Goal: Information Seeking & Learning: Get advice/opinions

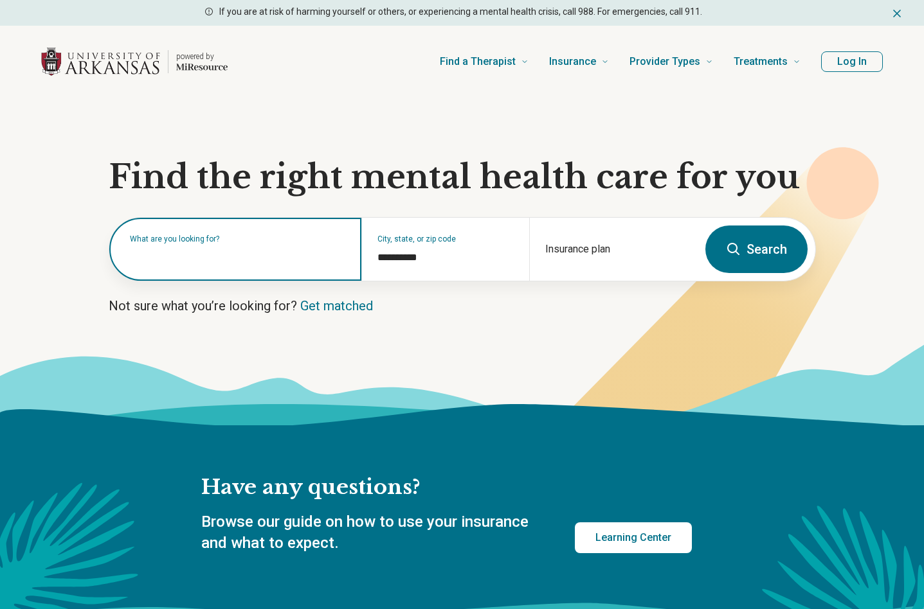
click at [219, 261] on input "text" at bounding box center [238, 255] width 216 height 15
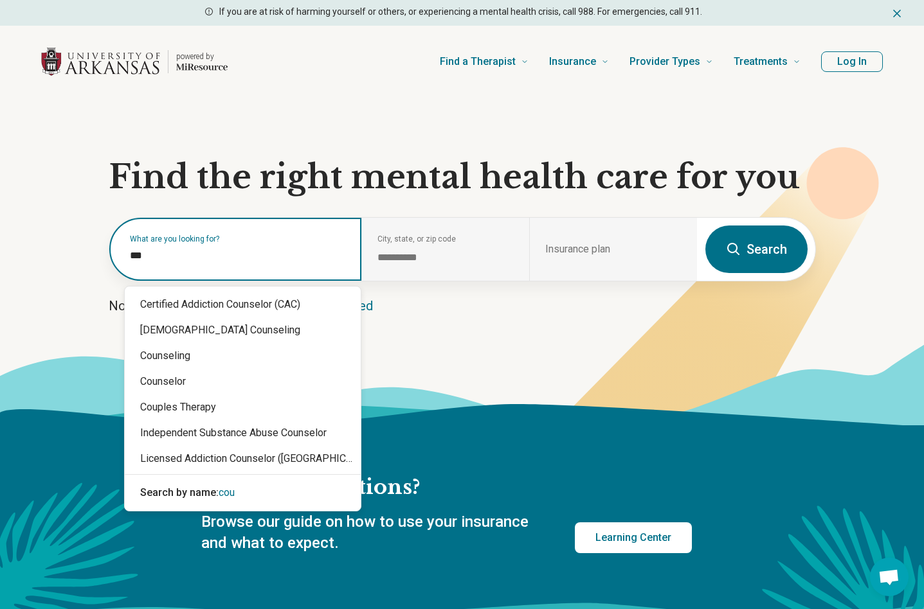
type input "****"
click at [170, 353] on div "Counseling" at bounding box center [243, 356] width 236 height 26
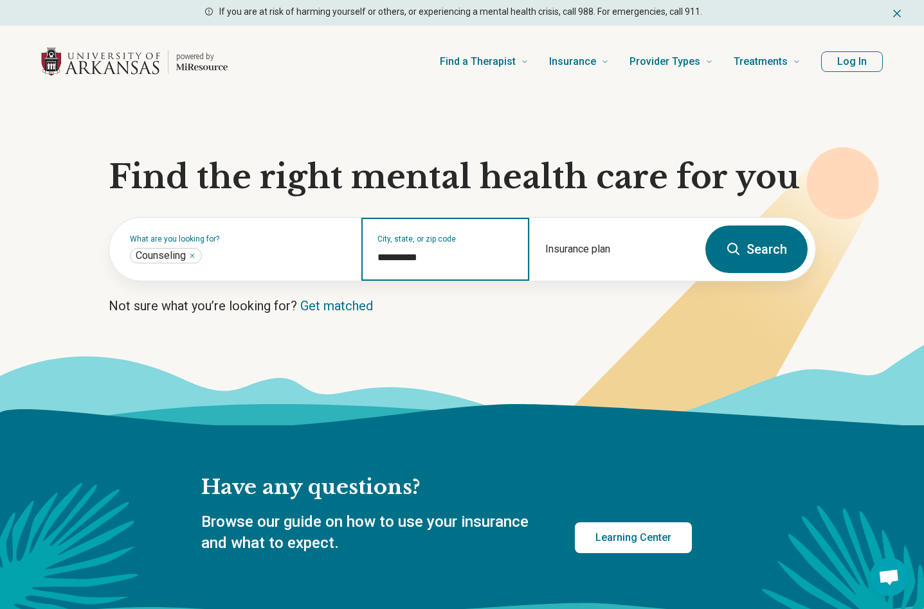
click at [411, 264] on input "**********" at bounding box center [445, 257] width 136 height 15
drag, startPoint x: 394, startPoint y: 249, endPoint x: 357, endPoint y: 235, distance: 39.3
click at [357, 235] on div "**********" at bounding box center [403, 249] width 588 height 63
type input "*"
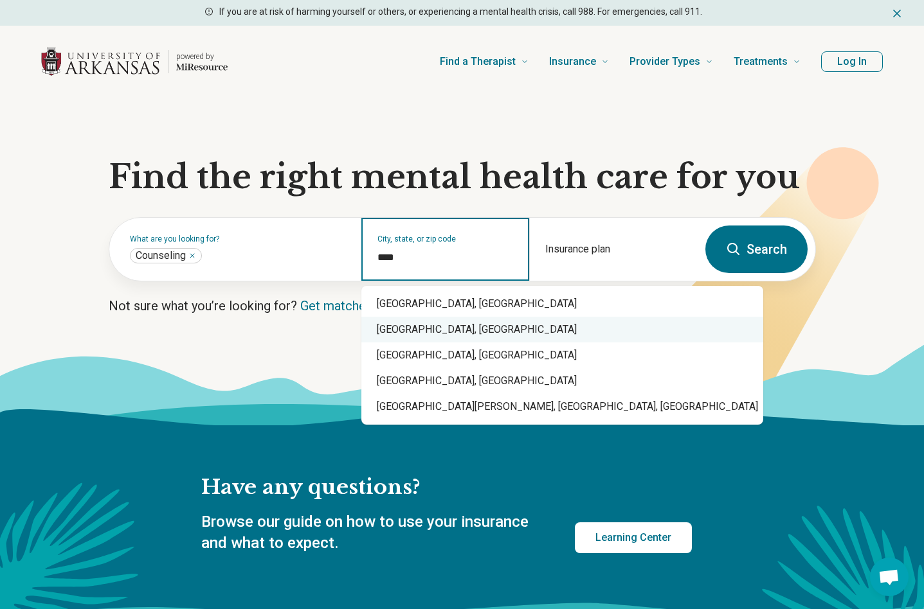
click at [413, 334] on div "Fayetteville, AR" at bounding box center [562, 330] width 402 height 26
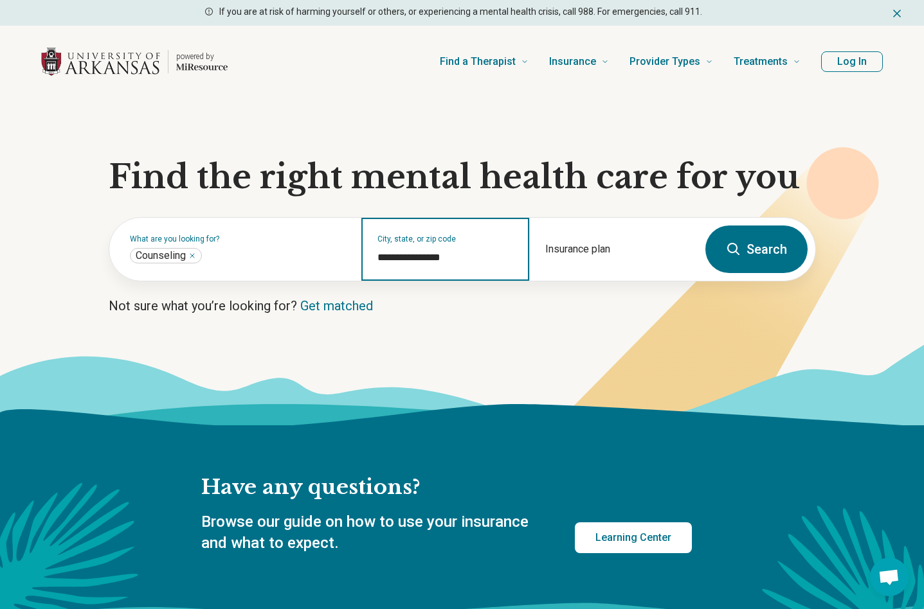
type input "**********"
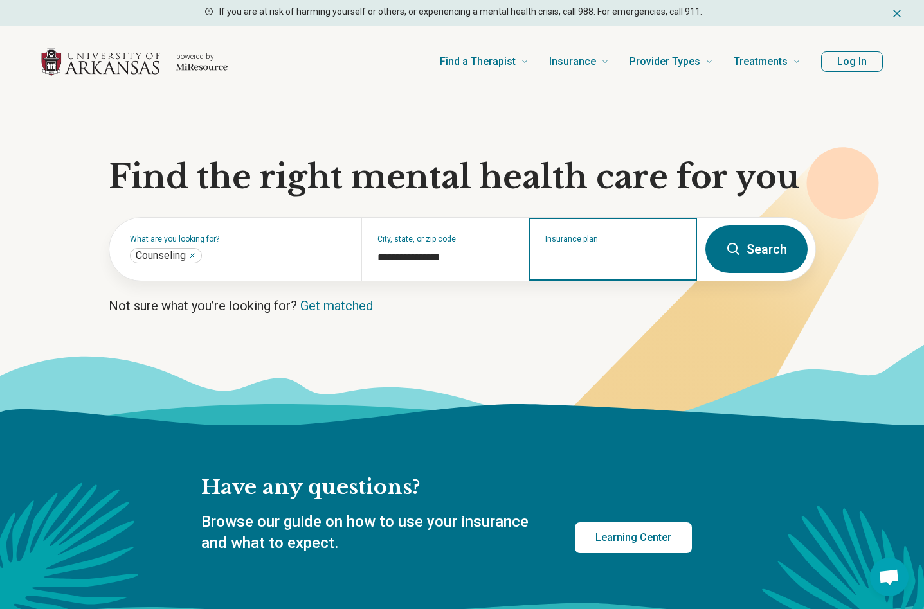
click at [604, 252] on input "Insurance plan" at bounding box center [613, 257] width 136 height 15
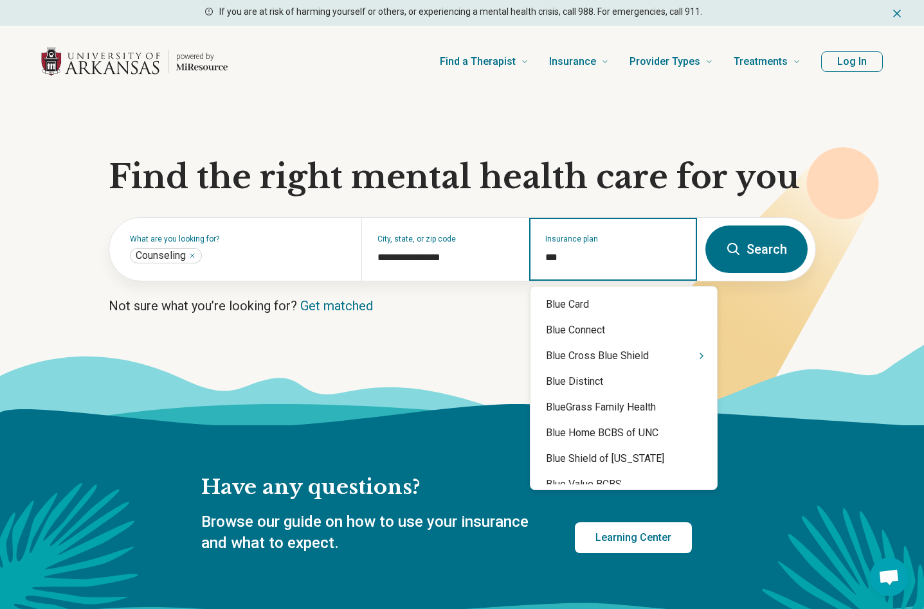
type input "****"
click at [631, 351] on div "Blue Cross Blue Shield" at bounding box center [623, 356] width 186 height 26
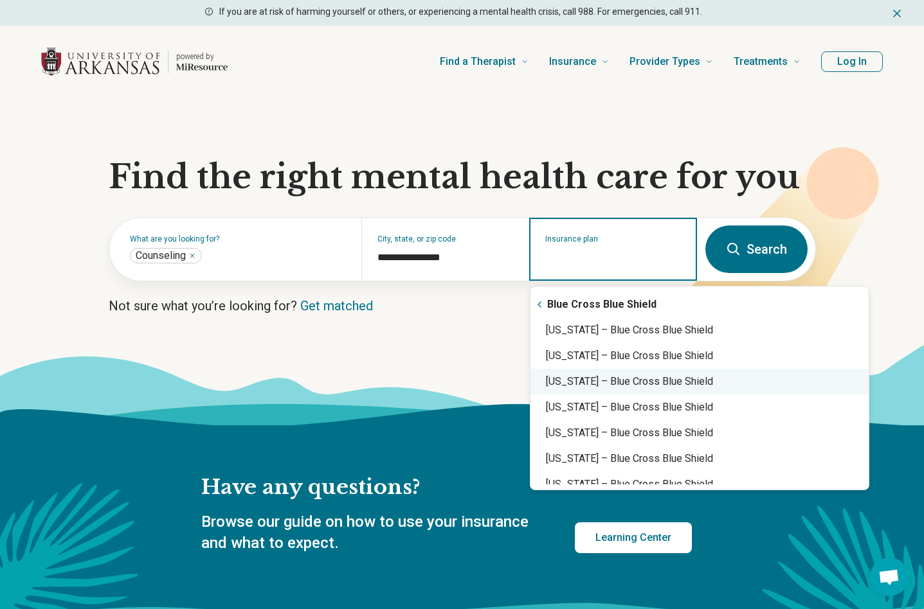
scroll to position [3, 0]
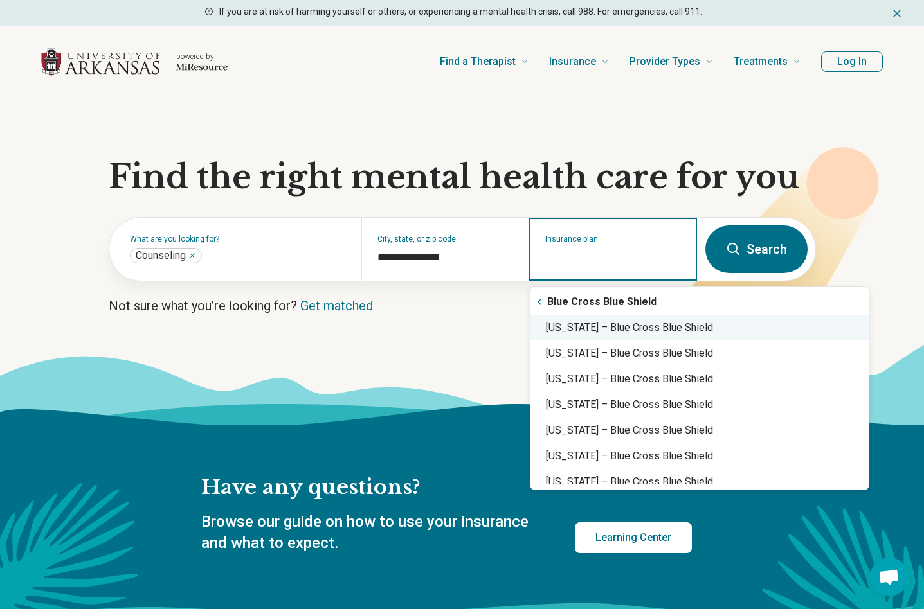
click at [609, 323] on div "Texas – Blue Cross Blue Shield" at bounding box center [699, 328] width 338 height 26
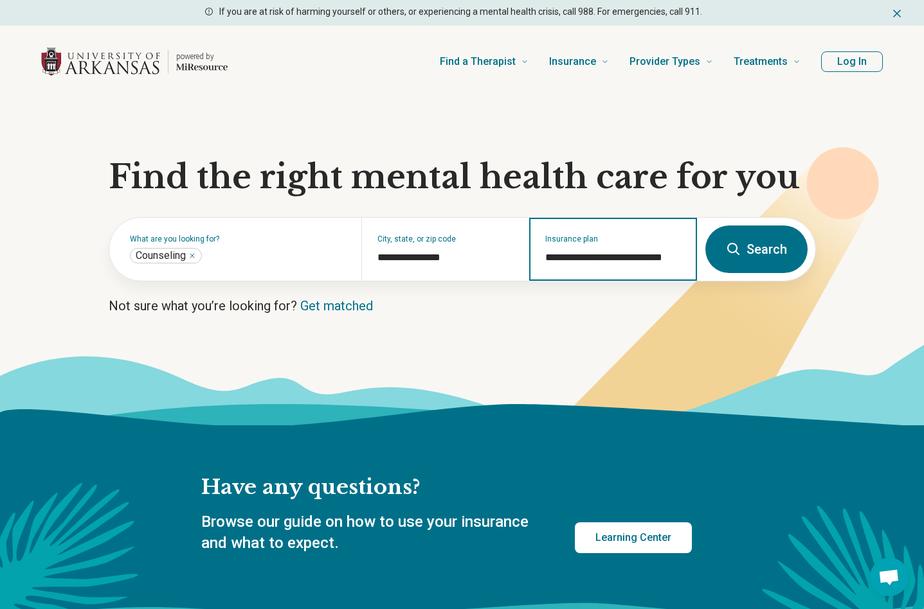
type input "**********"
click at [753, 260] on button "Search" at bounding box center [756, 250] width 102 height 48
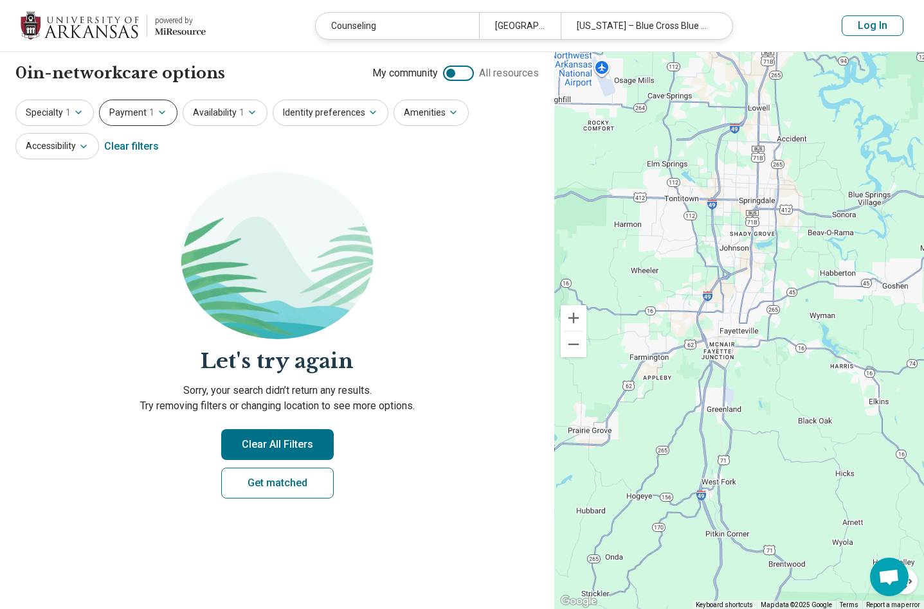
click at [166, 112] on button "Payment 1" at bounding box center [138, 113] width 78 height 26
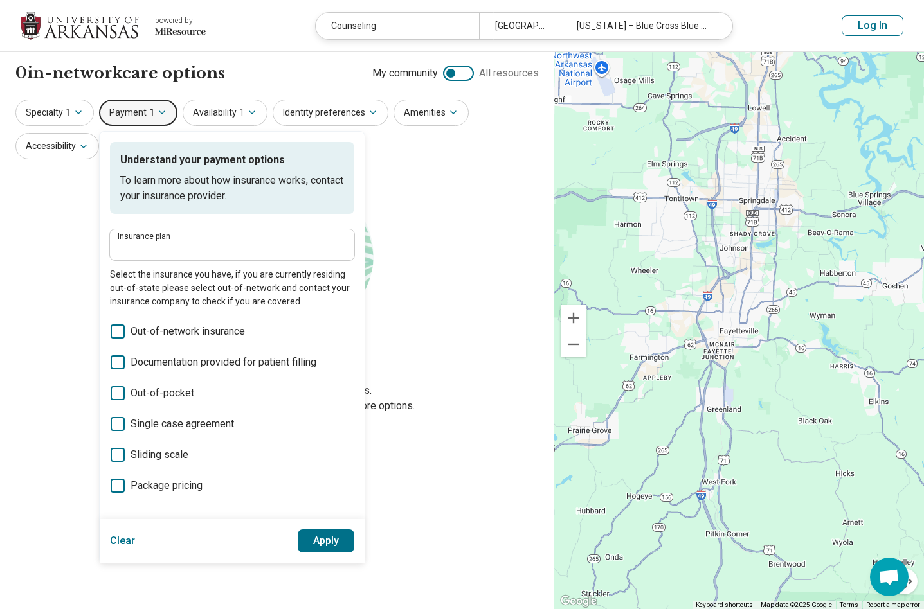
type input "**********"
click at [173, 390] on span "Out-of-pocket" at bounding box center [162, 393] width 64 height 15
click at [325, 541] on button "Apply" at bounding box center [326, 541] width 57 height 23
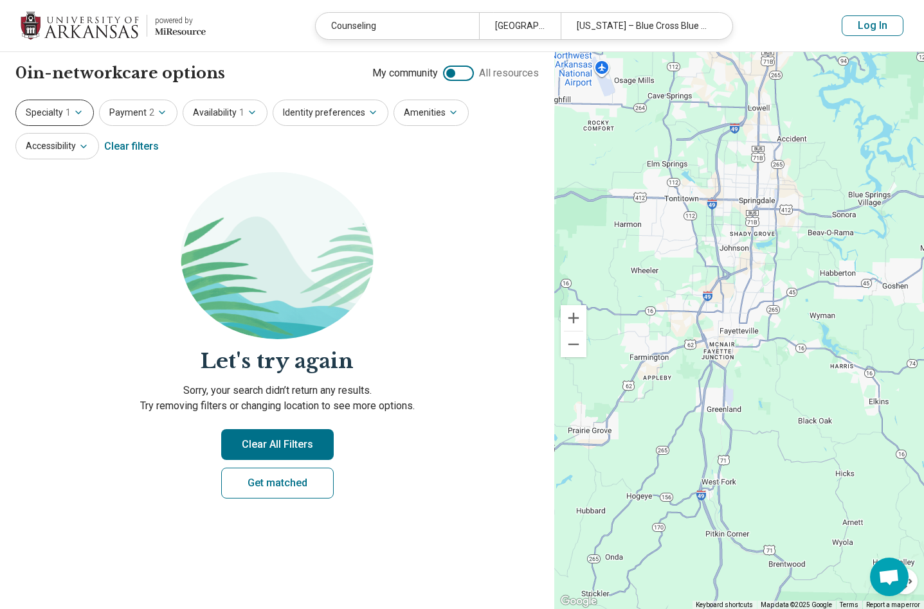
click at [78, 114] on icon "button" at bounding box center [78, 112] width 10 height 10
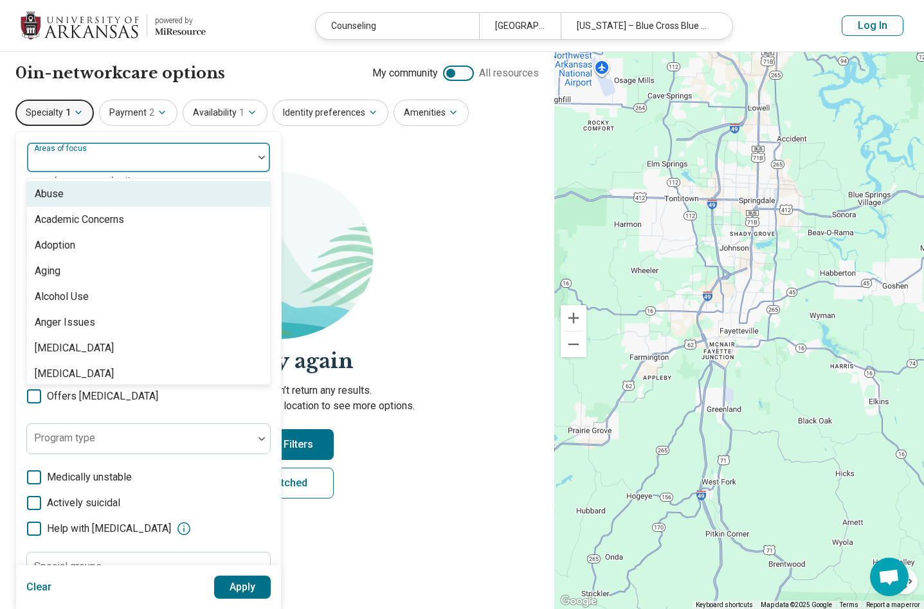
click at [93, 148] on div at bounding box center [140, 157] width 226 height 28
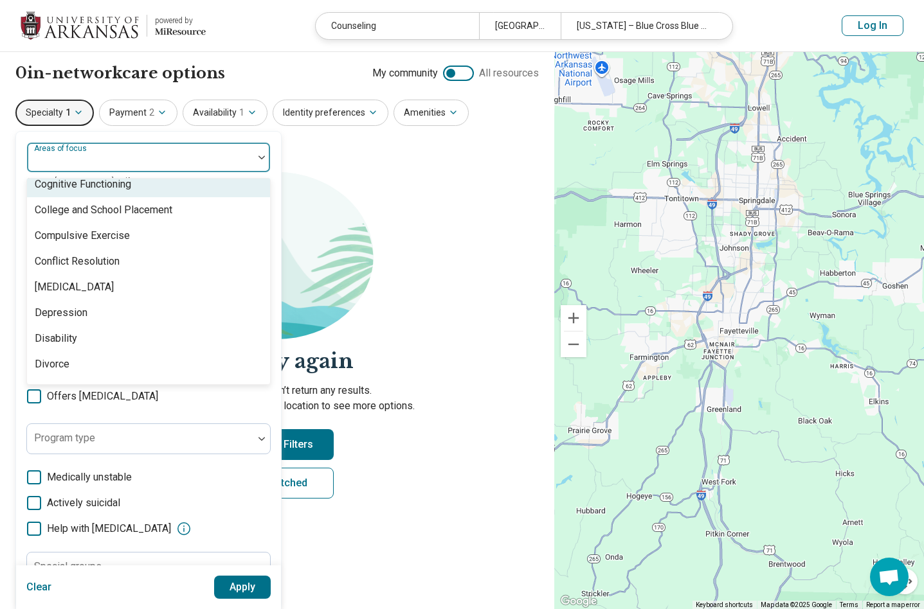
scroll to position [655, 0]
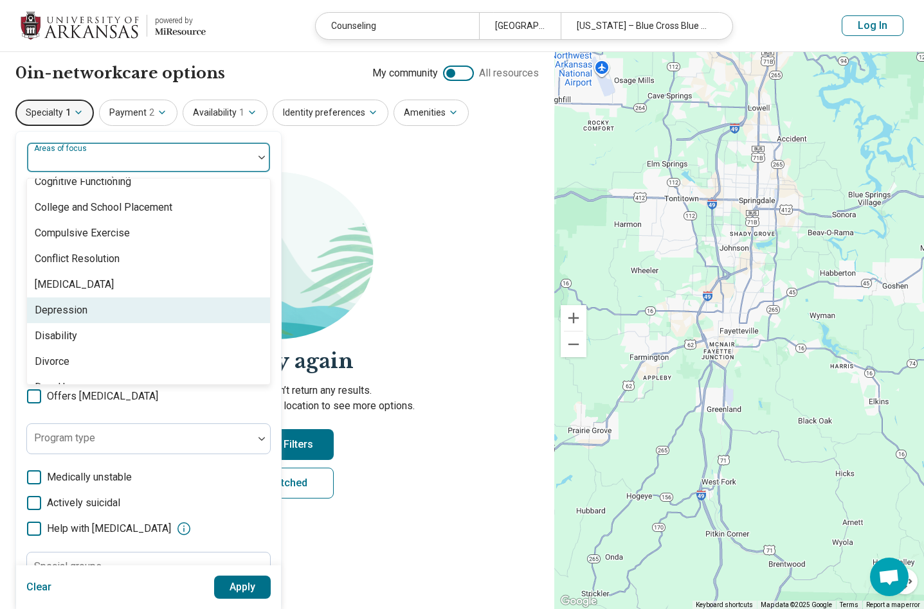
click at [117, 313] on div "Depression" at bounding box center [148, 311] width 243 height 26
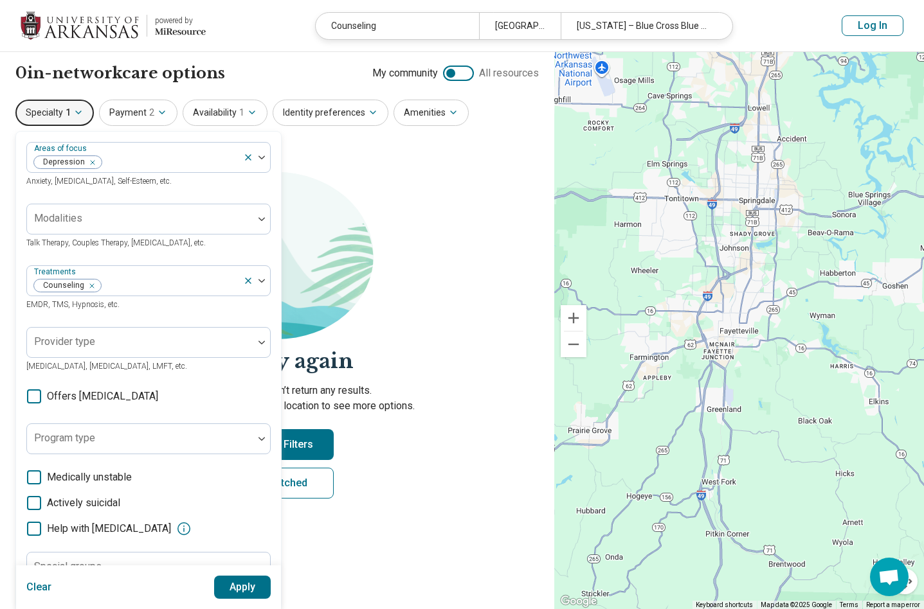
click at [485, 264] on section "Let's try again Sorry, your search didn’t return any results. Try removing filt…" at bounding box center [276, 346] width 523 height 348
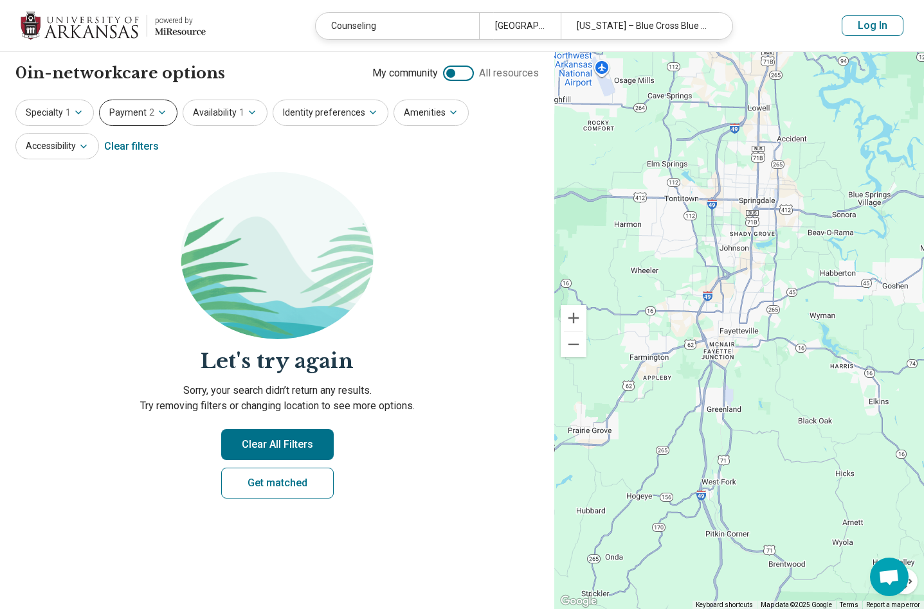
click at [159, 114] on icon "button" at bounding box center [162, 112] width 10 height 10
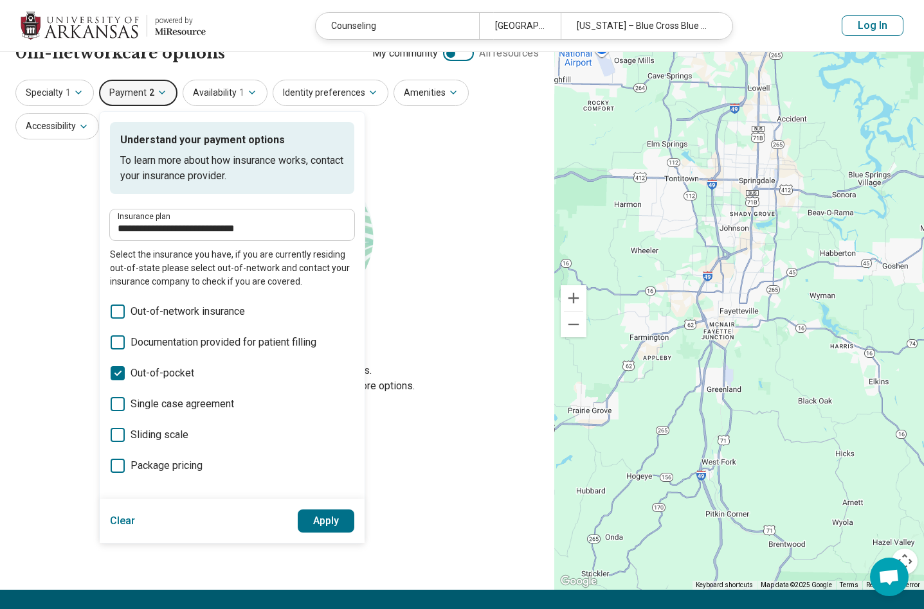
scroll to position [0, 0]
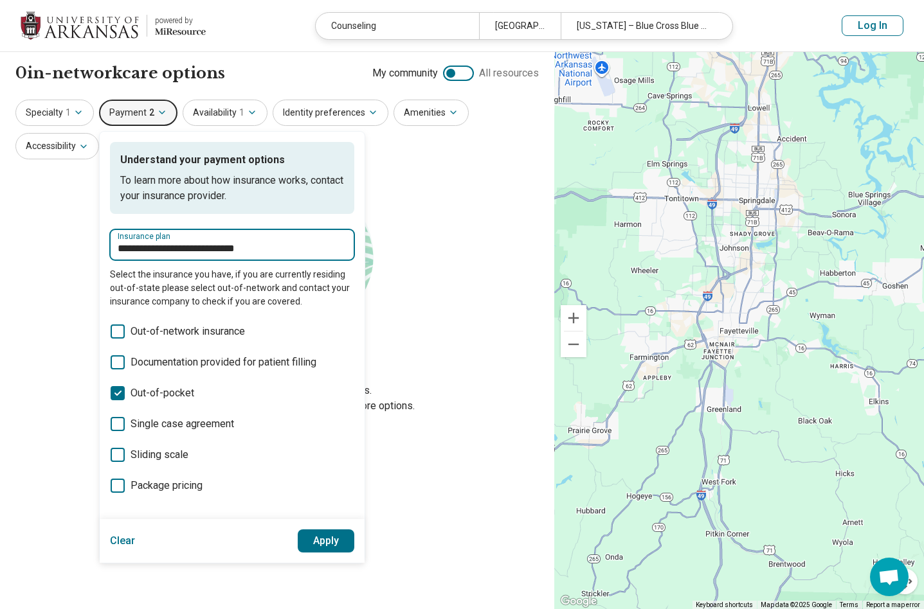
click at [292, 230] on div "**********" at bounding box center [232, 244] width 244 height 31
click at [397, 220] on section "Let's try again Sorry, your search didn’t return any results. Try removing filt…" at bounding box center [276, 346] width 523 height 348
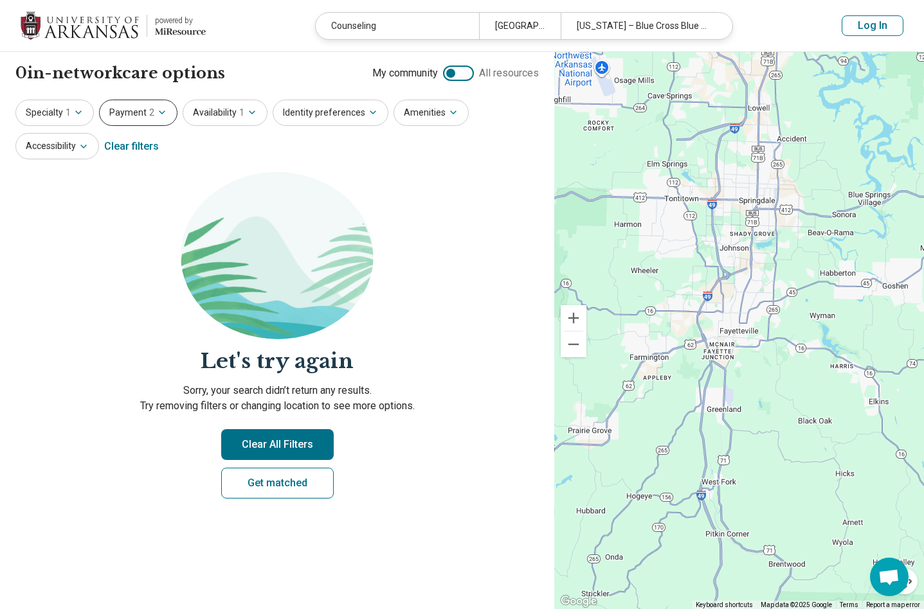
click at [163, 116] on icon "button" at bounding box center [162, 112] width 10 height 10
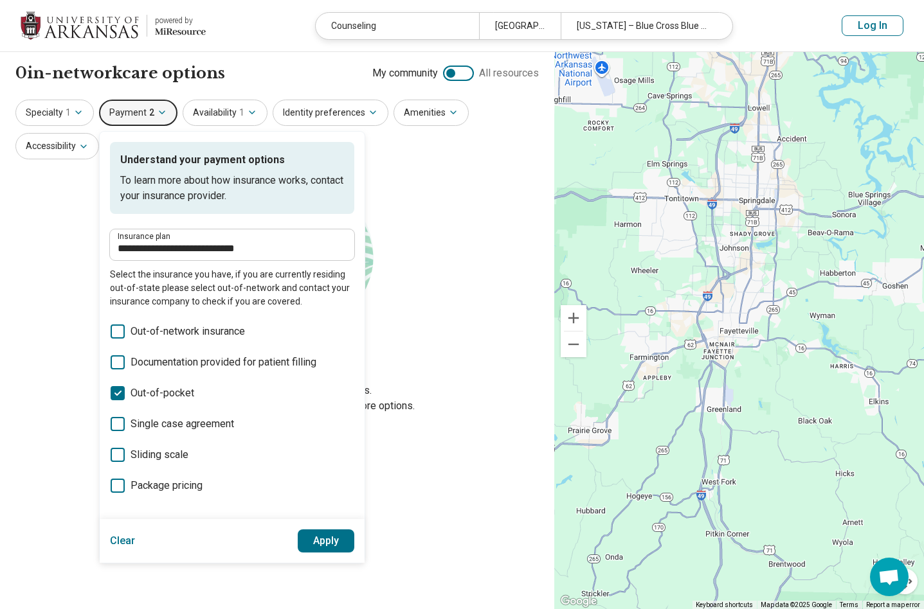
click at [144, 334] on span "Out-of-network insurance" at bounding box center [187, 331] width 114 height 15
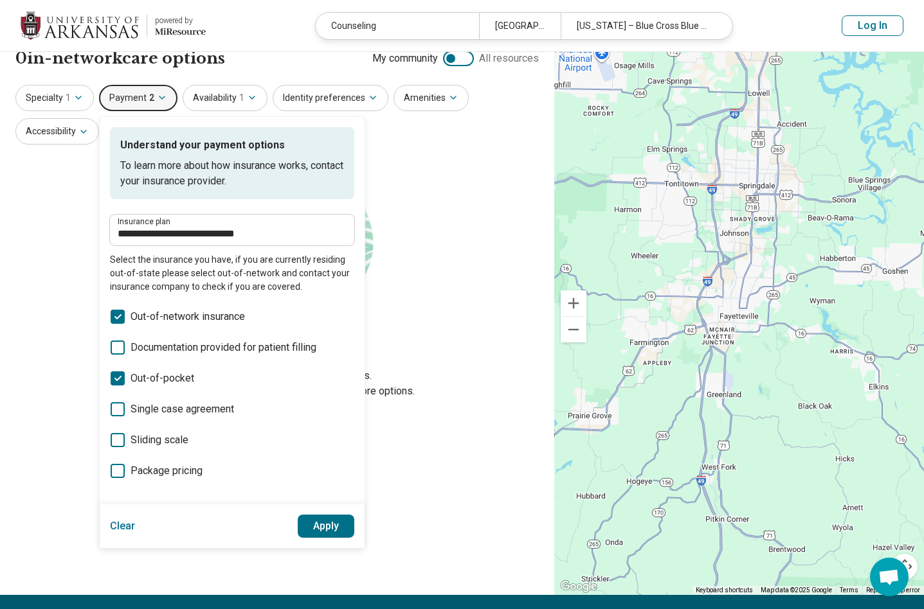
scroll to position [22, 0]
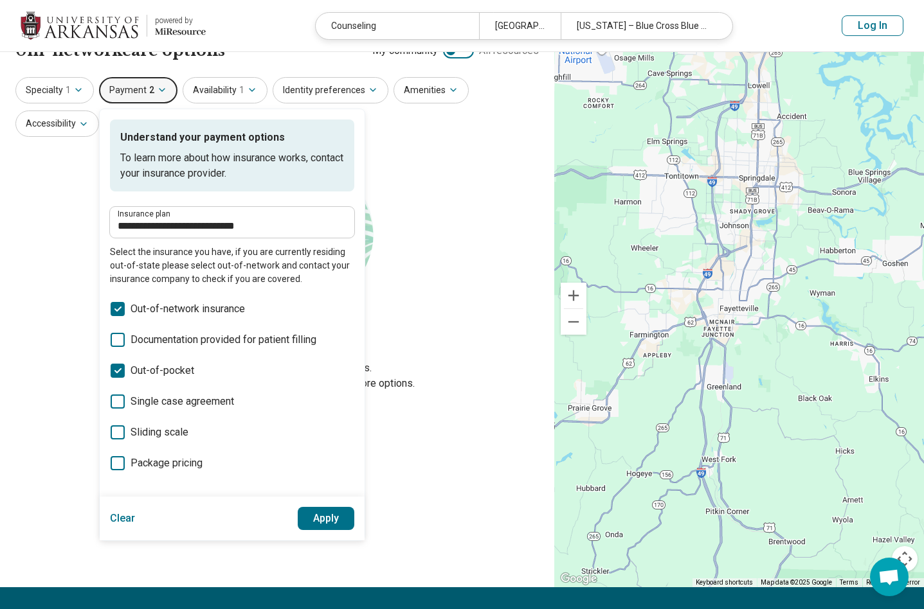
click at [324, 514] on button "Apply" at bounding box center [326, 518] width 57 height 23
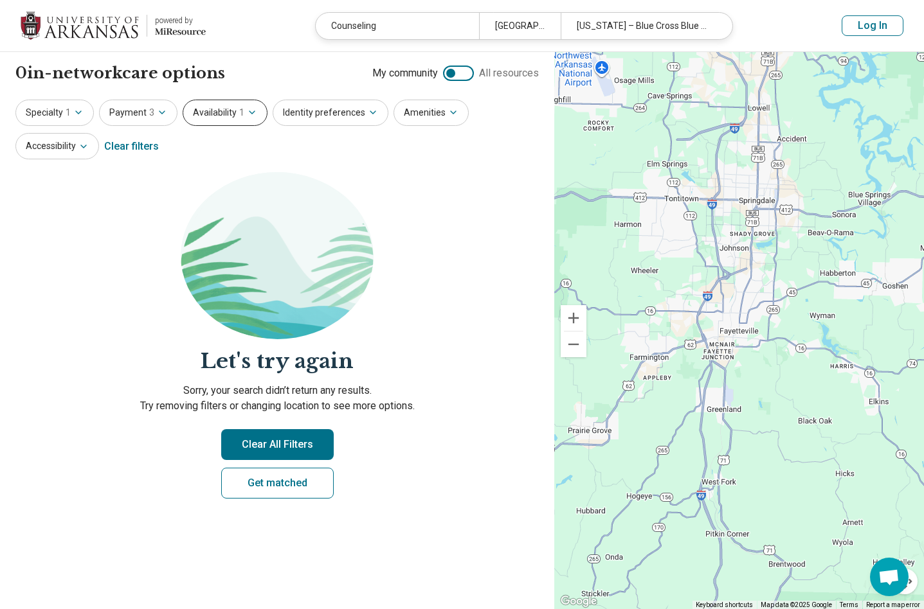
click at [239, 108] on span "1" at bounding box center [241, 112] width 5 height 13
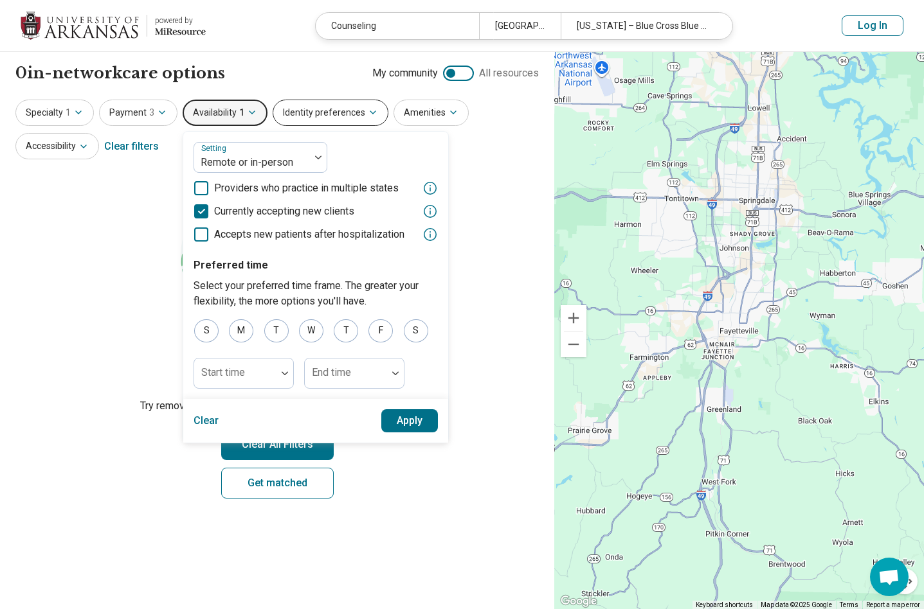
click at [303, 111] on button "Identity preferences" at bounding box center [331, 113] width 116 height 26
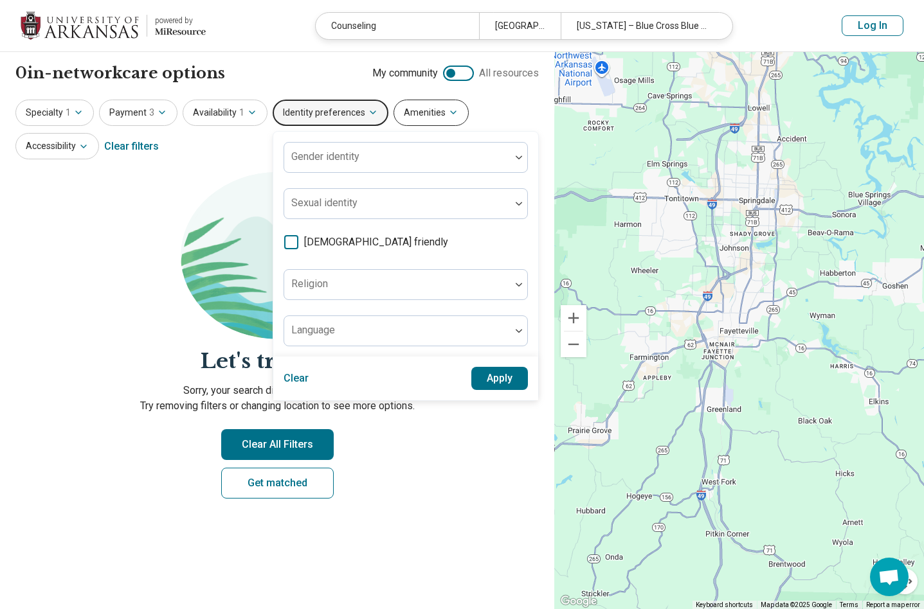
click at [393, 114] on button "Amenities" at bounding box center [430, 113] width 75 height 26
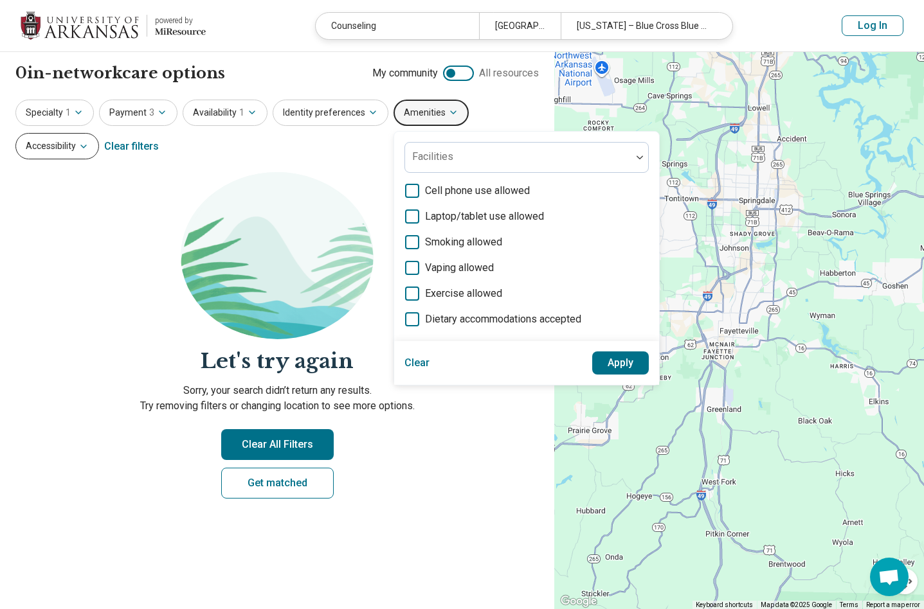
click at [90, 154] on button "Accessibility" at bounding box center [57, 146] width 84 height 26
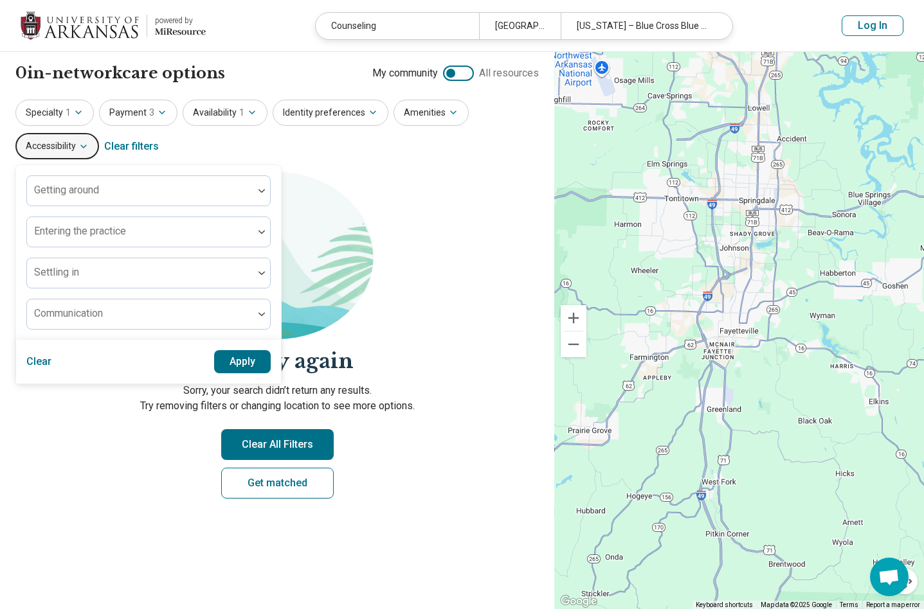
click at [51, 424] on section "Let's try again Sorry, your search didn’t return any results. Try removing filt…" at bounding box center [276, 346] width 523 height 348
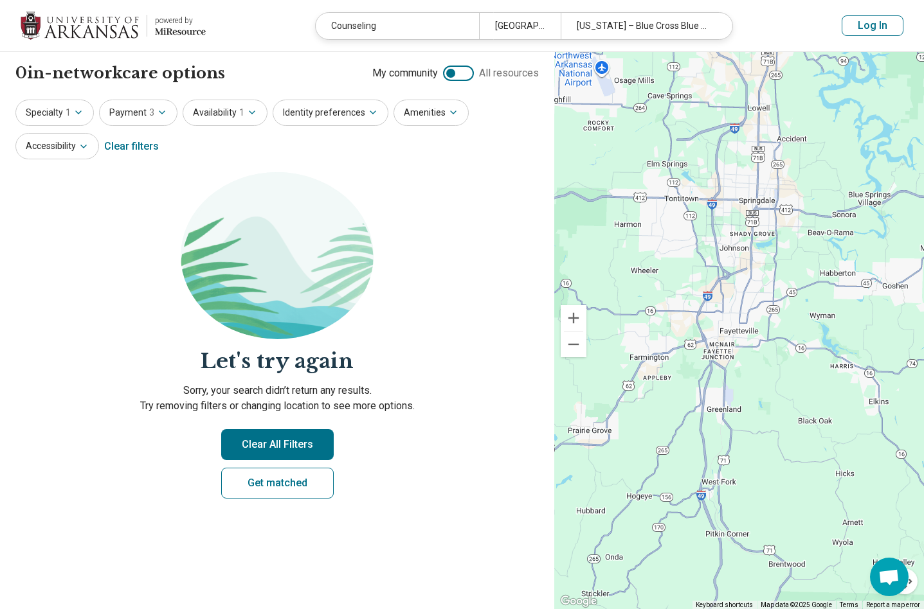
click at [287, 451] on button "Clear All Filters" at bounding box center [277, 444] width 112 height 31
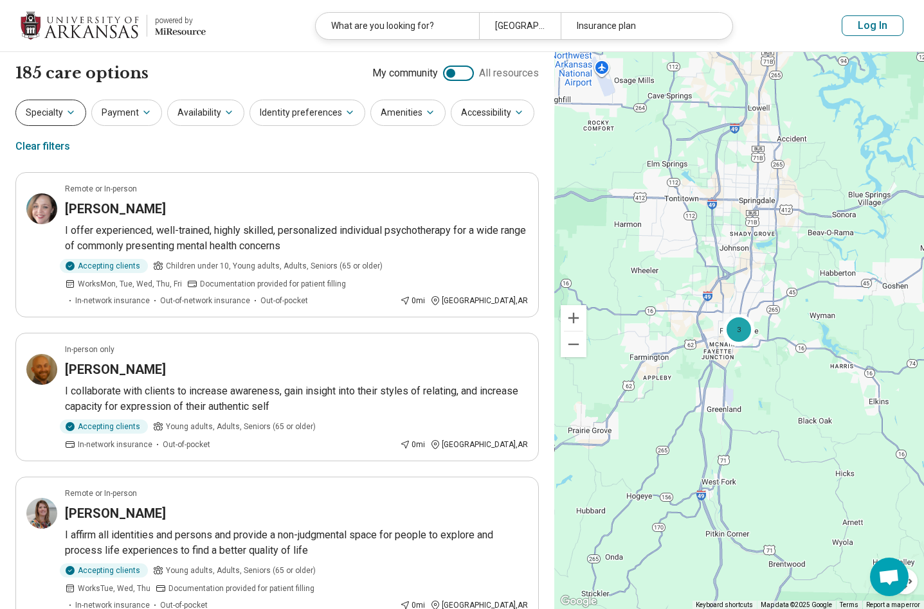
click at [66, 111] on icon "button" at bounding box center [71, 112] width 10 height 10
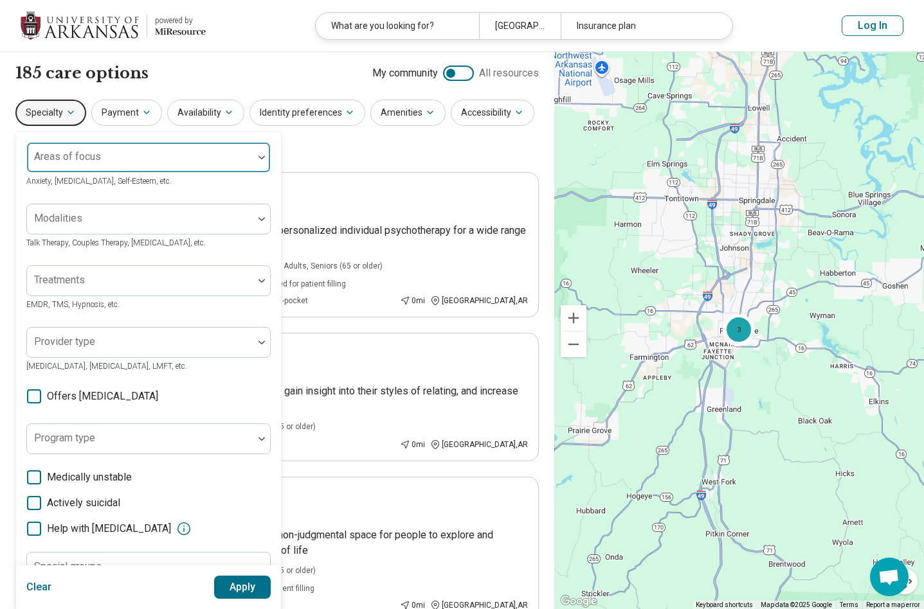
click at [100, 163] on div at bounding box center [140, 163] width 216 height 18
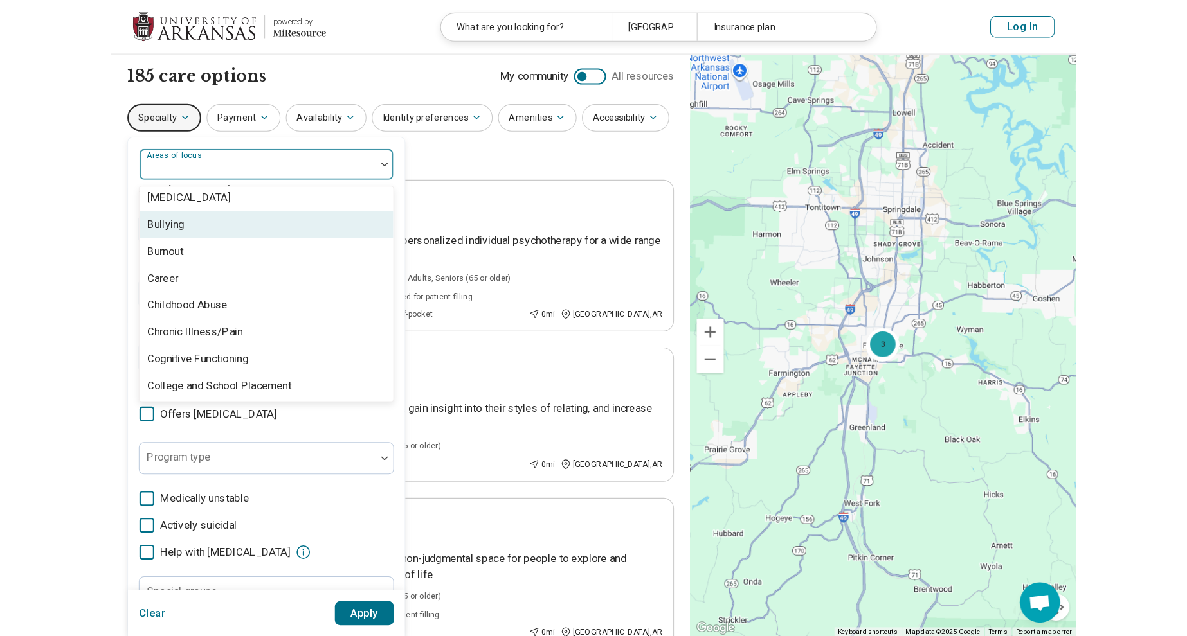
scroll to position [656, 0]
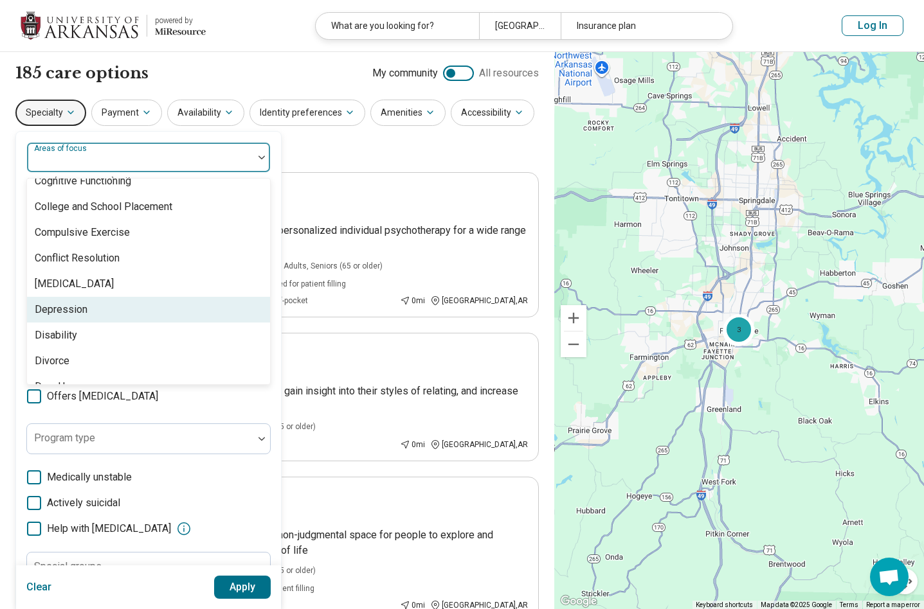
click at [93, 305] on div "Depression" at bounding box center [148, 310] width 243 height 26
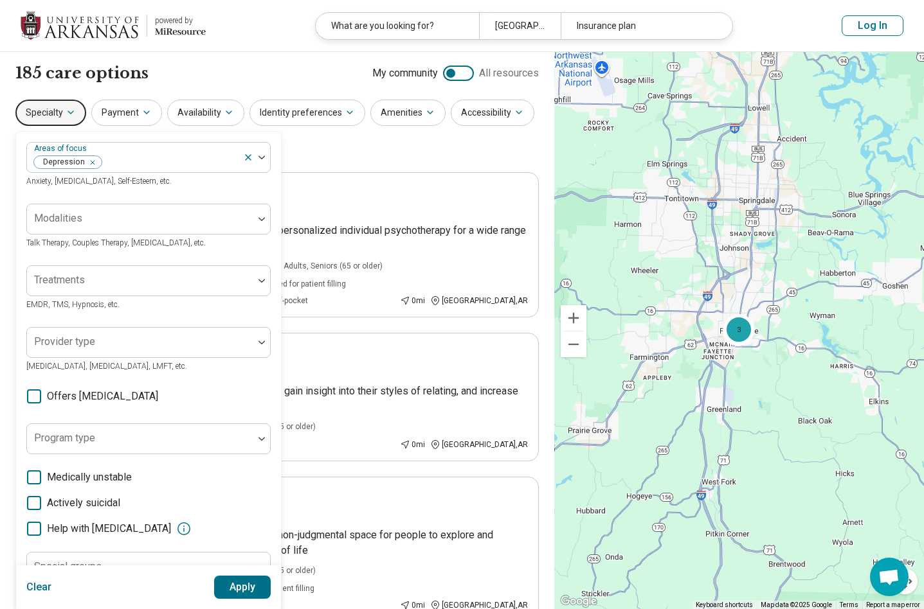
click at [336, 154] on div "Specialty Areas of focus Depression Anxiety, Depression, Self-Esteem, etc. Moda…" at bounding box center [276, 131] width 523 height 62
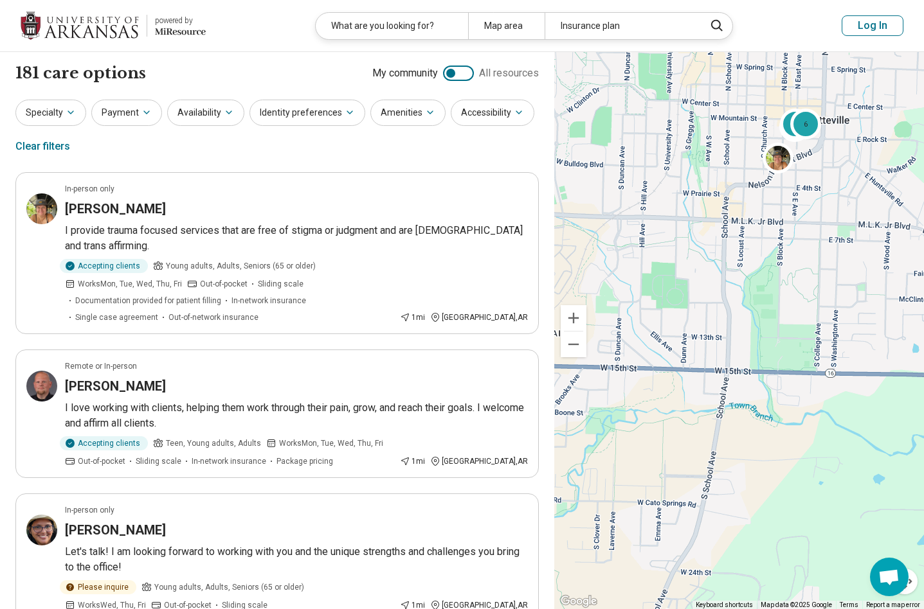
drag, startPoint x: 753, startPoint y: 294, endPoint x: 904, endPoint y: 505, distance: 259.4
click at [766, 354] on div "2 6" at bounding box center [739, 331] width 370 height 558
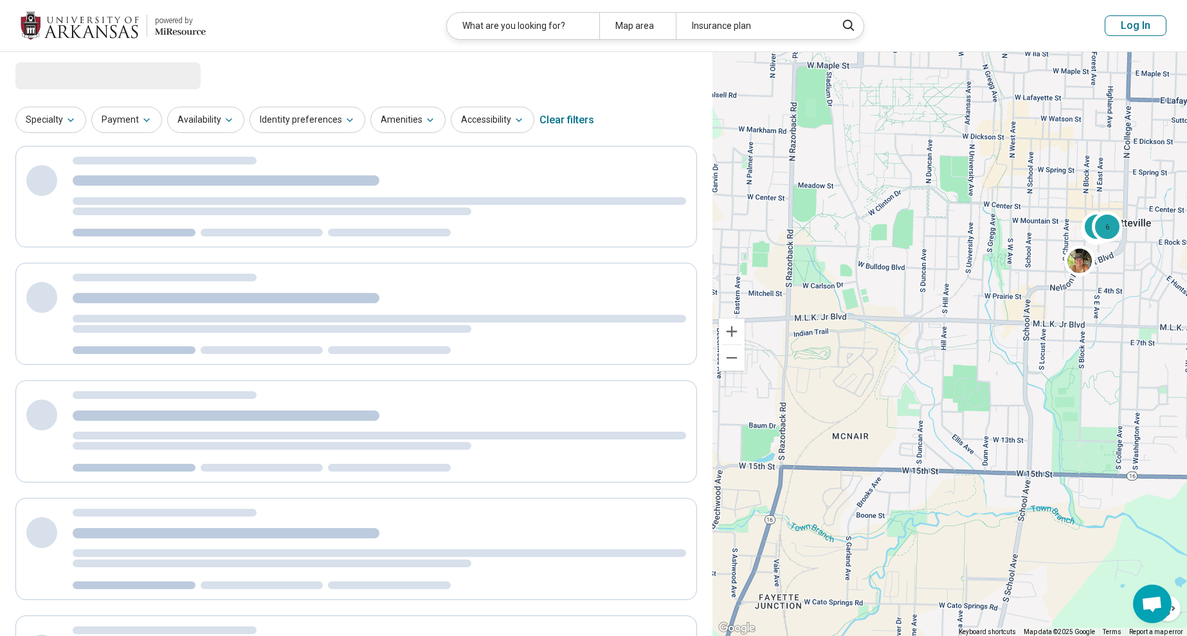
drag, startPoint x: 942, startPoint y: 284, endPoint x: 1030, endPoint y: 371, distance: 123.6
click at [923, 371] on div "2 6" at bounding box center [949, 344] width 474 height 585
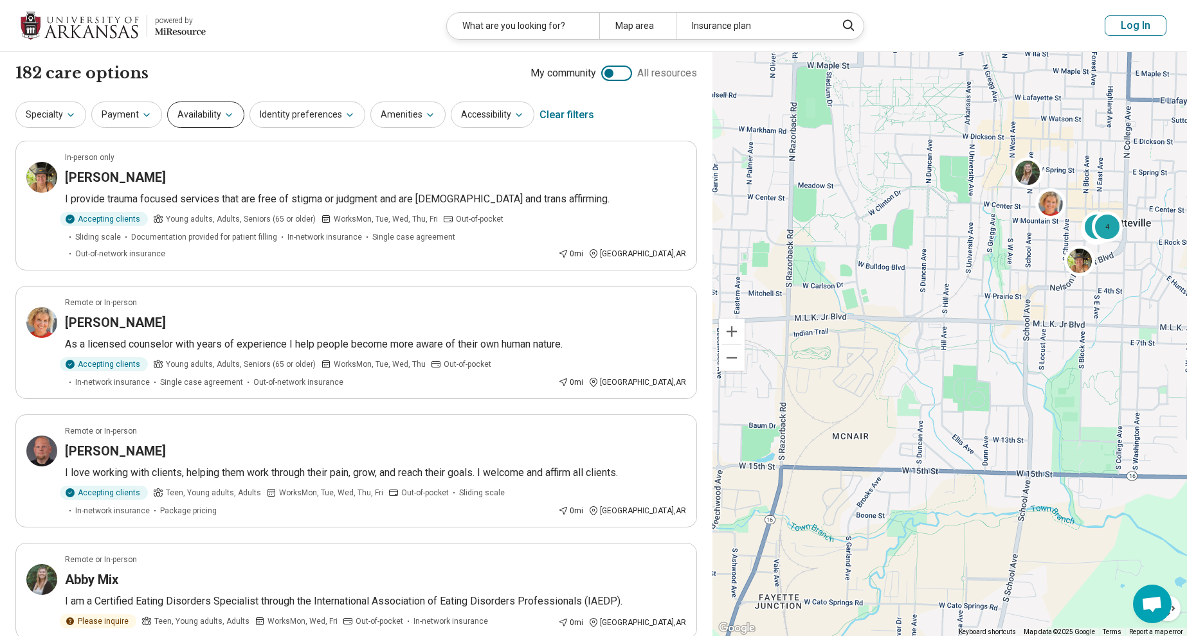
click at [224, 117] on icon "button" at bounding box center [229, 115] width 10 height 10
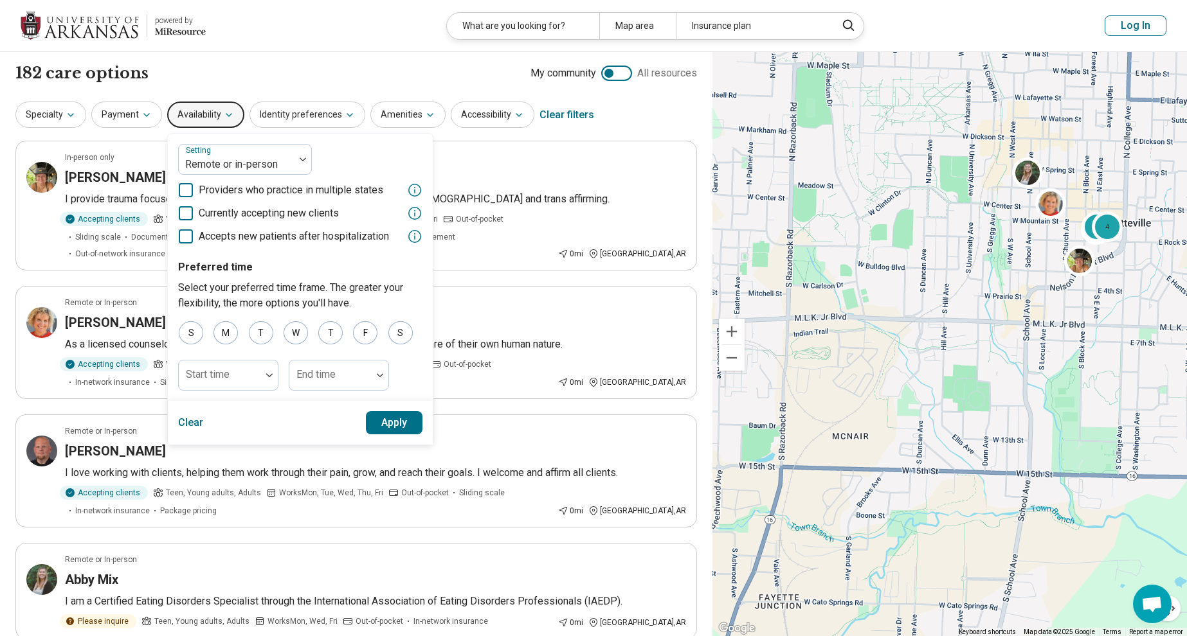
click at [223, 214] on span "Currently accepting new clients" at bounding box center [269, 213] width 140 height 15
click at [416, 432] on button "Apply" at bounding box center [394, 422] width 57 height 23
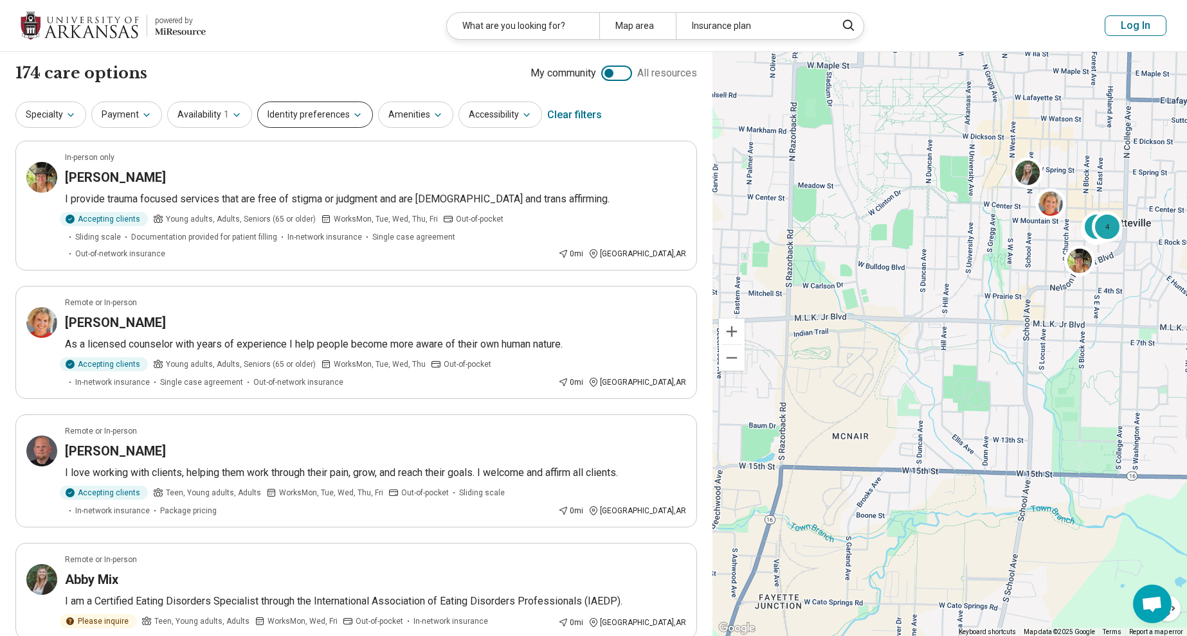
click at [343, 118] on button "Identity preferences" at bounding box center [315, 115] width 116 height 26
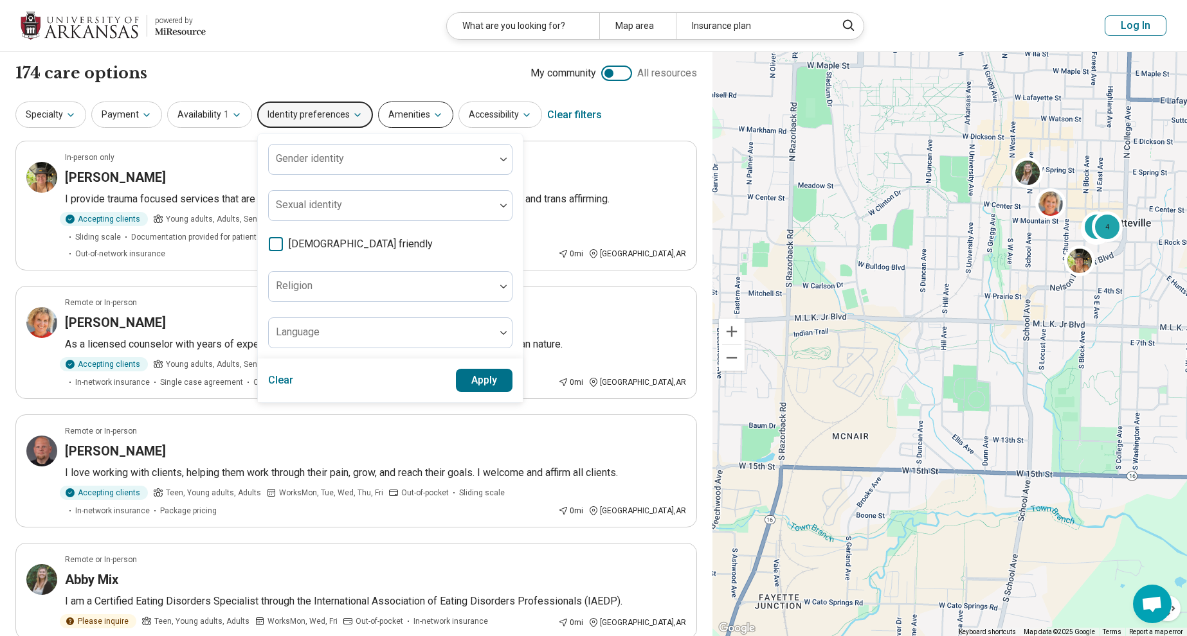
click at [433, 114] on icon "button" at bounding box center [438, 115] width 10 height 10
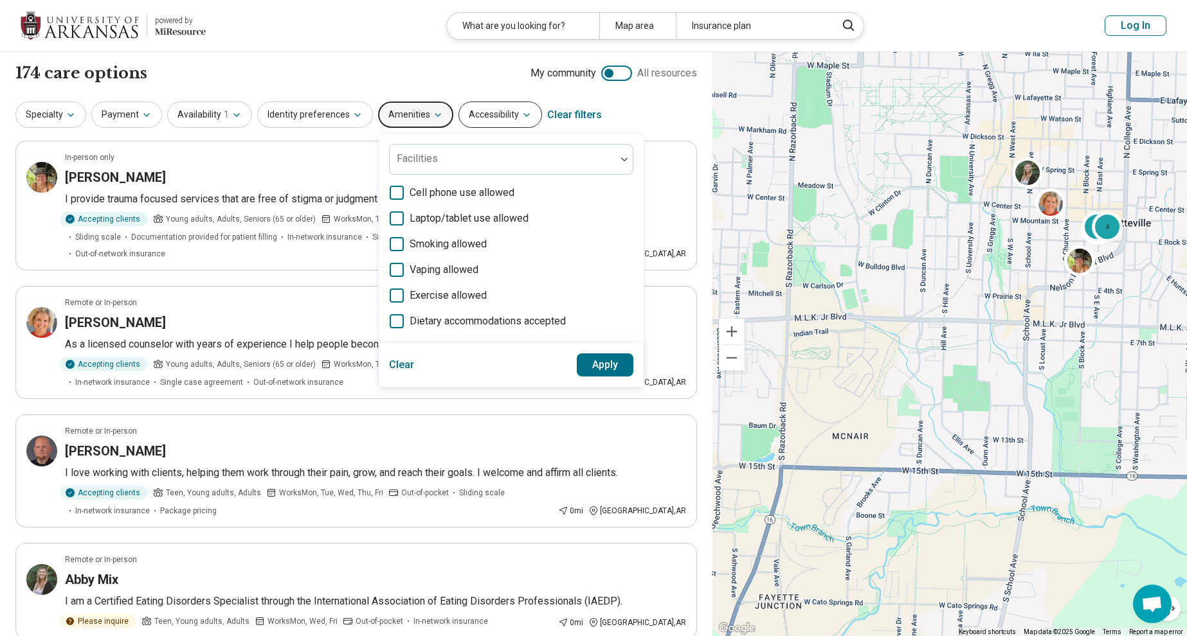
click at [479, 113] on button "Accessibility" at bounding box center [500, 115] width 84 height 26
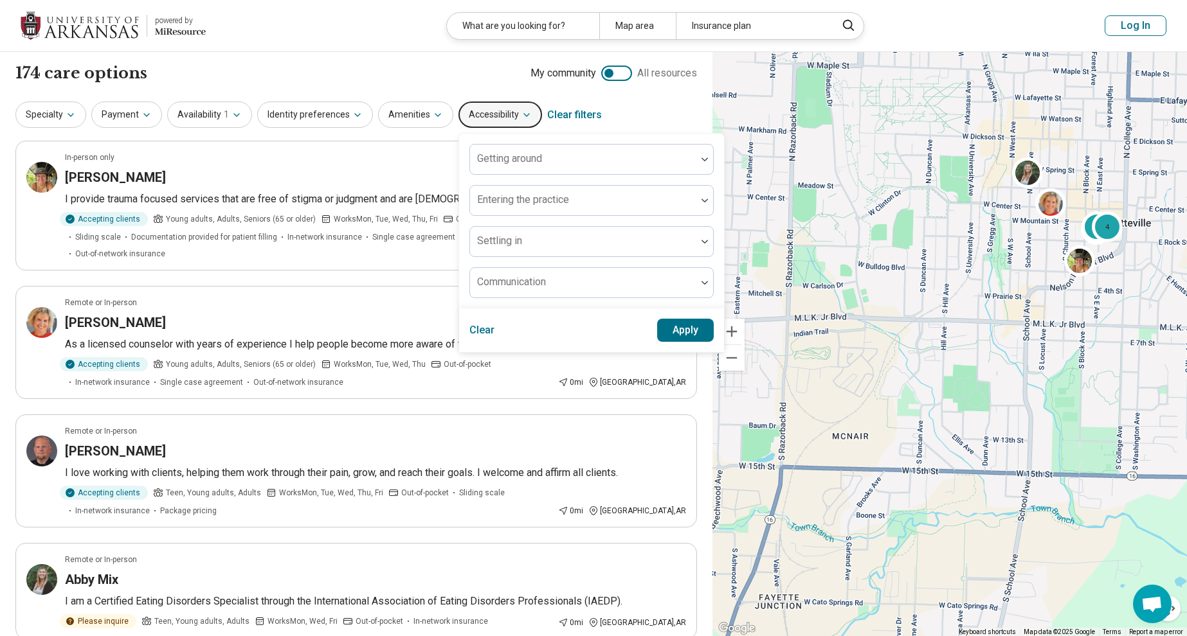
click at [159, 115] on div "Payment" at bounding box center [126, 115] width 71 height 26
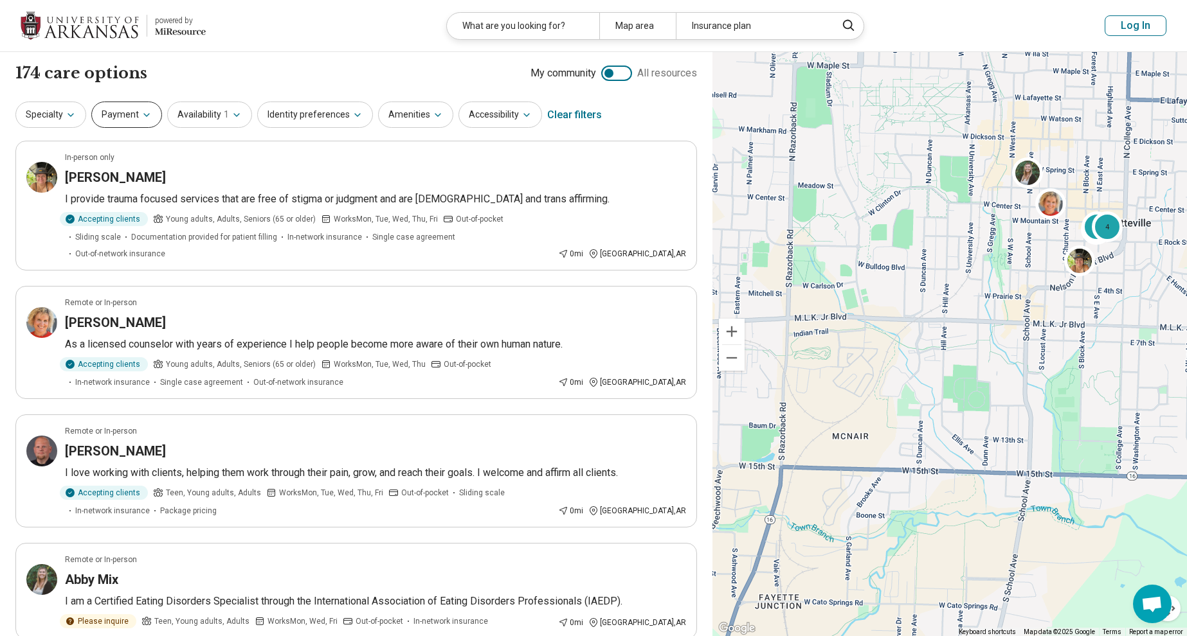
click at [152, 116] on button "Payment" at bounding box center [126, 115] width 71 height 26
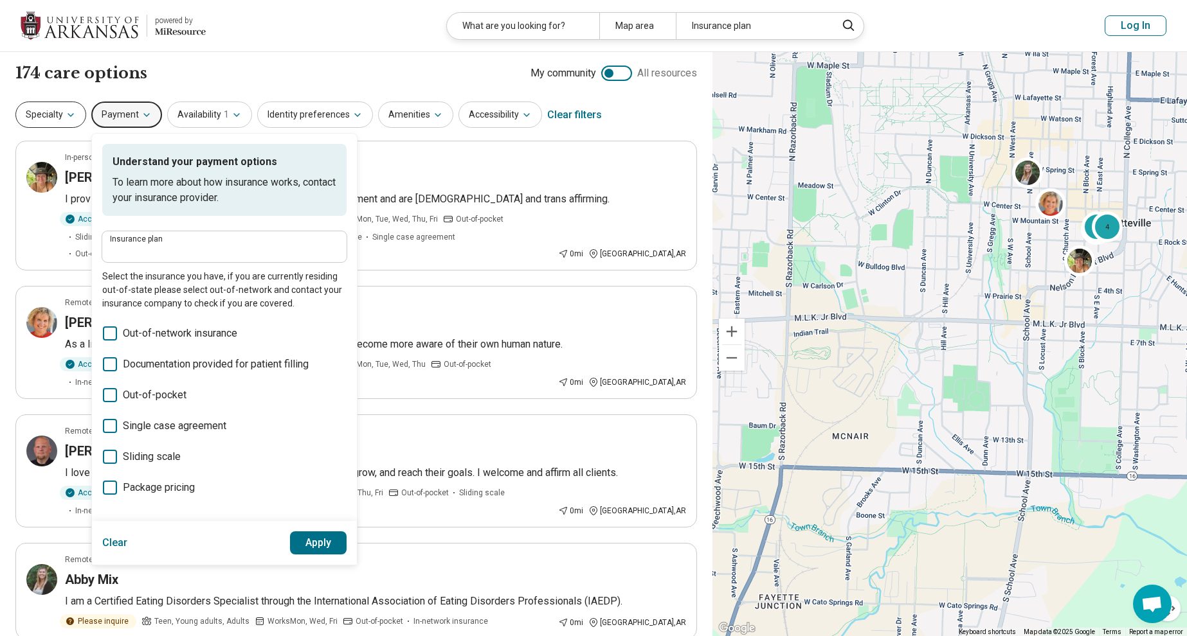
click at [73, 114] on icon "button" at bounding box center [71, 115] width 10 height 10
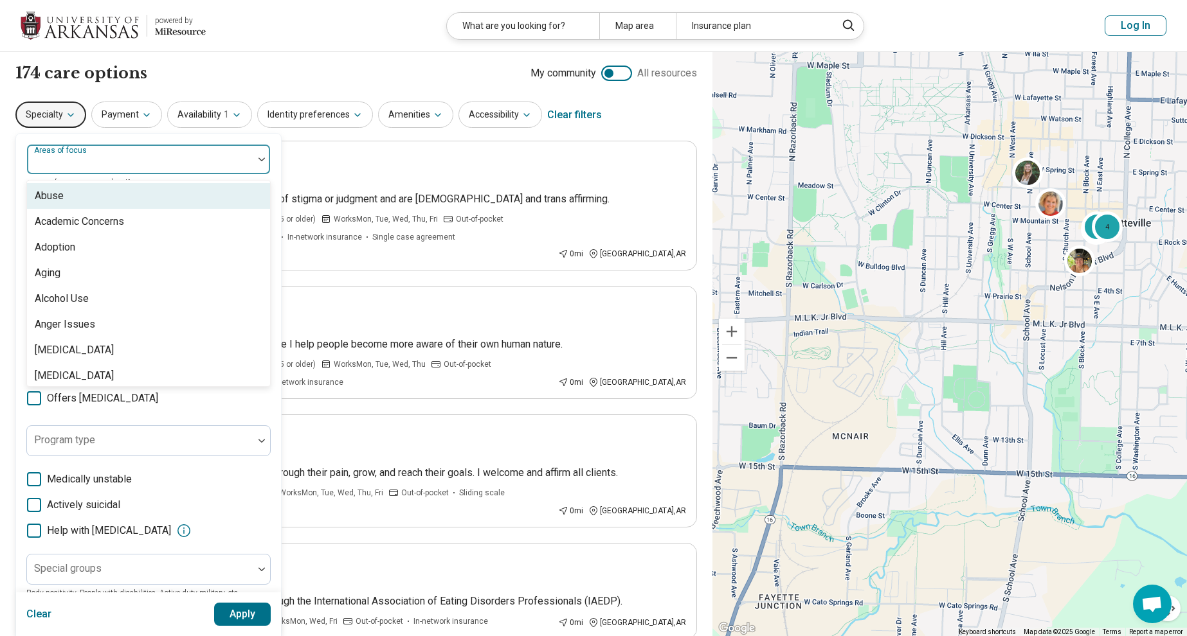
click at [92, 159] on div "Areas of focus" at bounding box center [148, 159] width 244 height 31
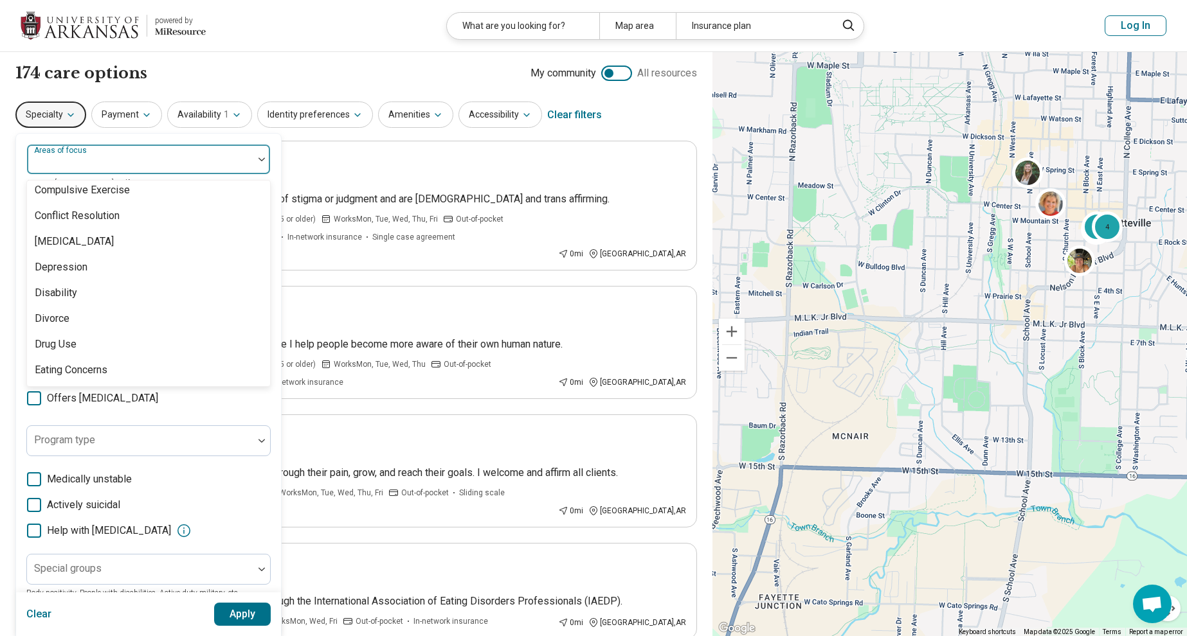
scroll to position [723, 0]
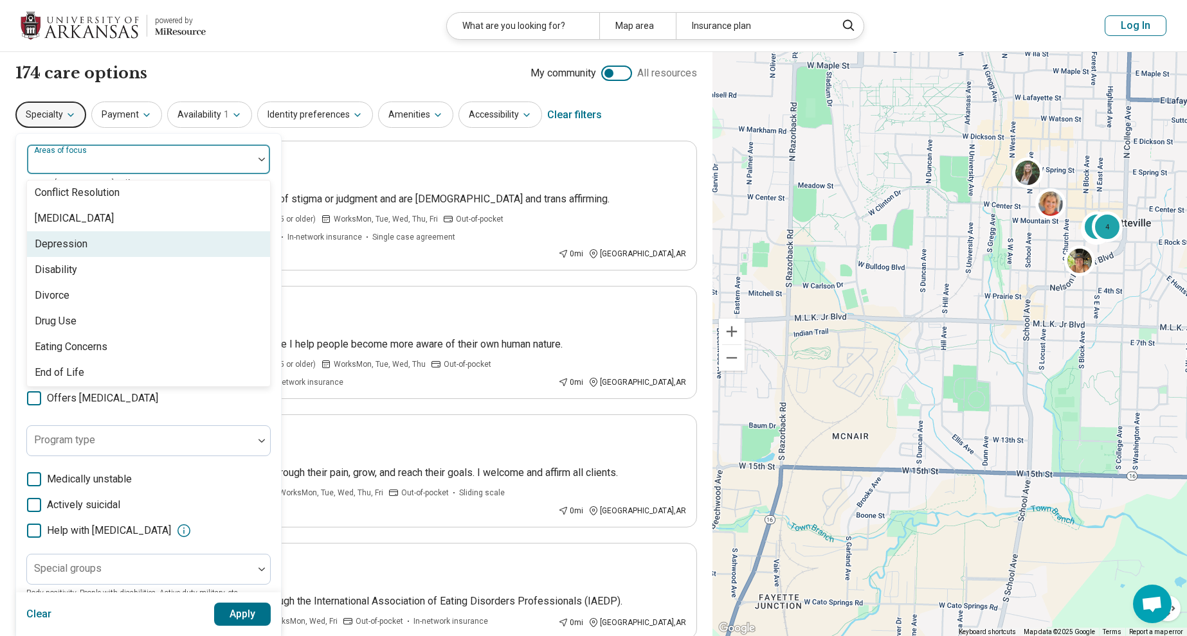
click at [79, 244] on div "Depression" at bounding box center [61, 244] width 53 height 15
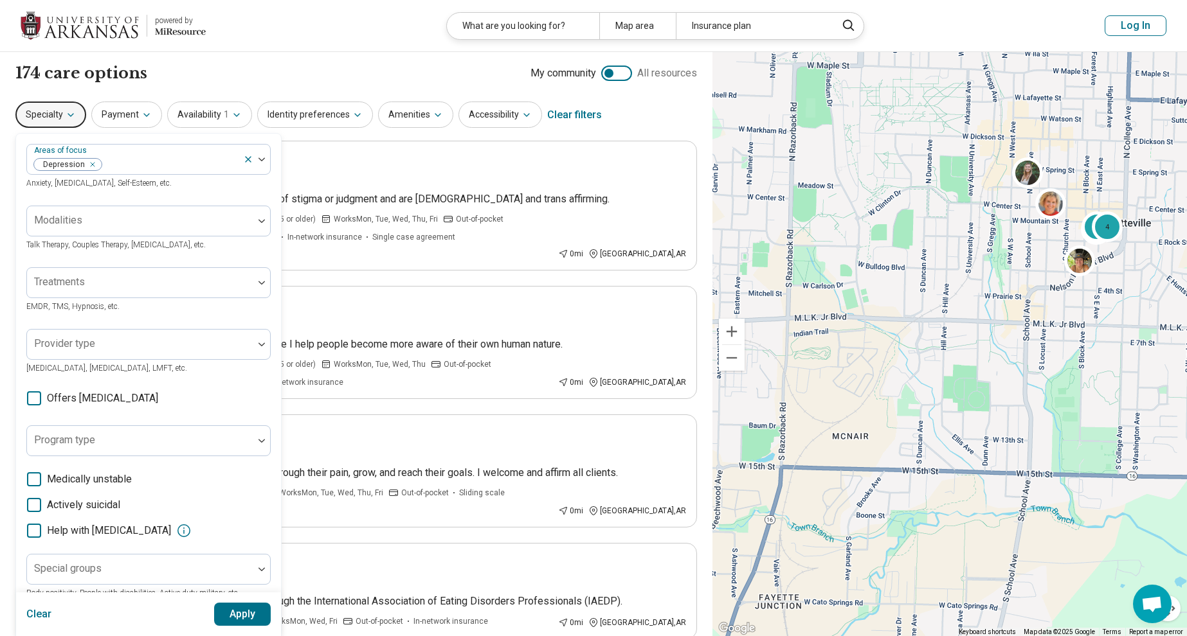
click at [243, 407] on div "Areas of focus Depression Anxiety, Depression, Self-Esteem, etc. Modalities Tal…" at bounding box center [148, 395] width 244 height 503
click at [120, 402] on span "Offers medication management" at bounding box center [102, 398] width 111 height 15
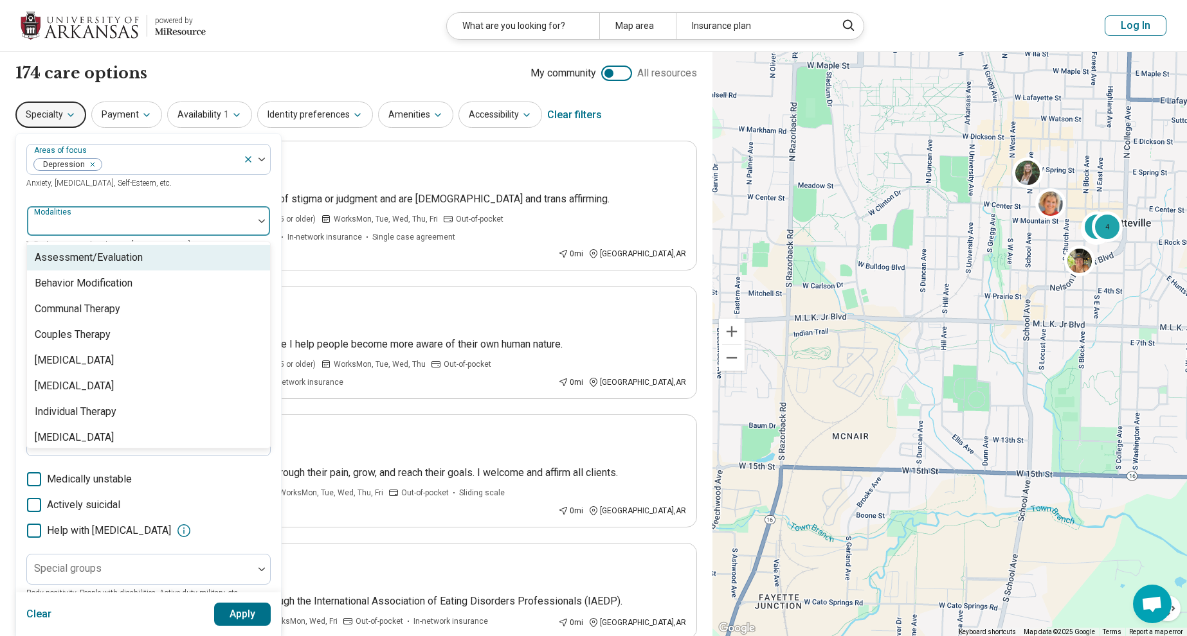
click at [166, 218] on div at bounding box center [140, 226] width 216 height 18
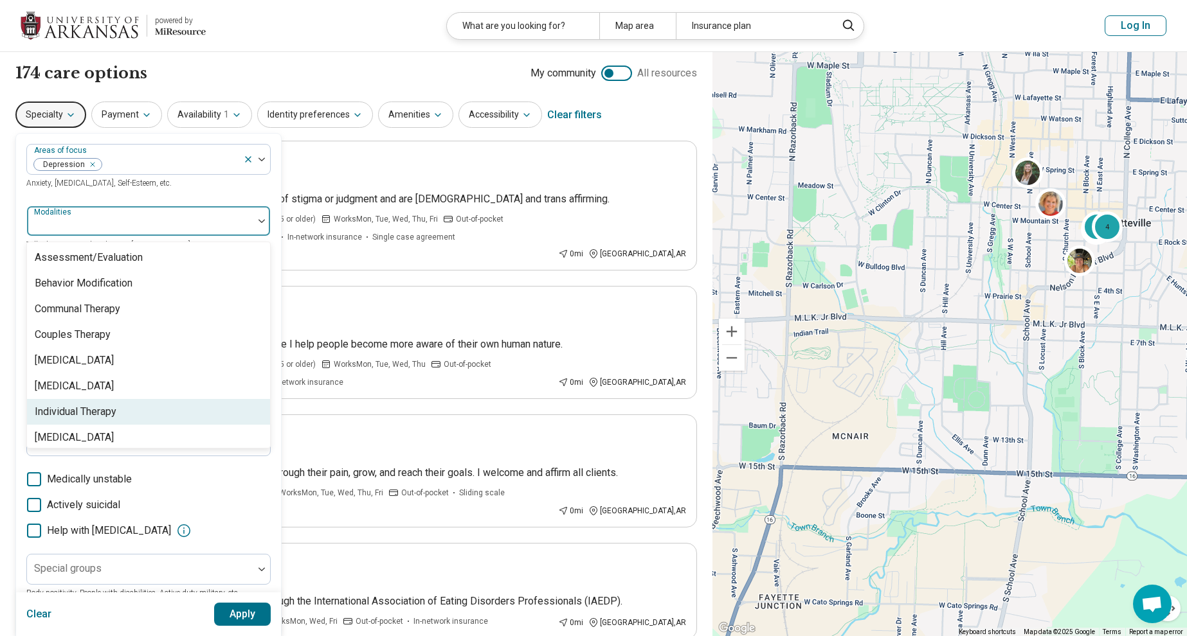
click at [123, 413] on div "Individual Therapy" at bounding box center [148, 412] width 243 height 26
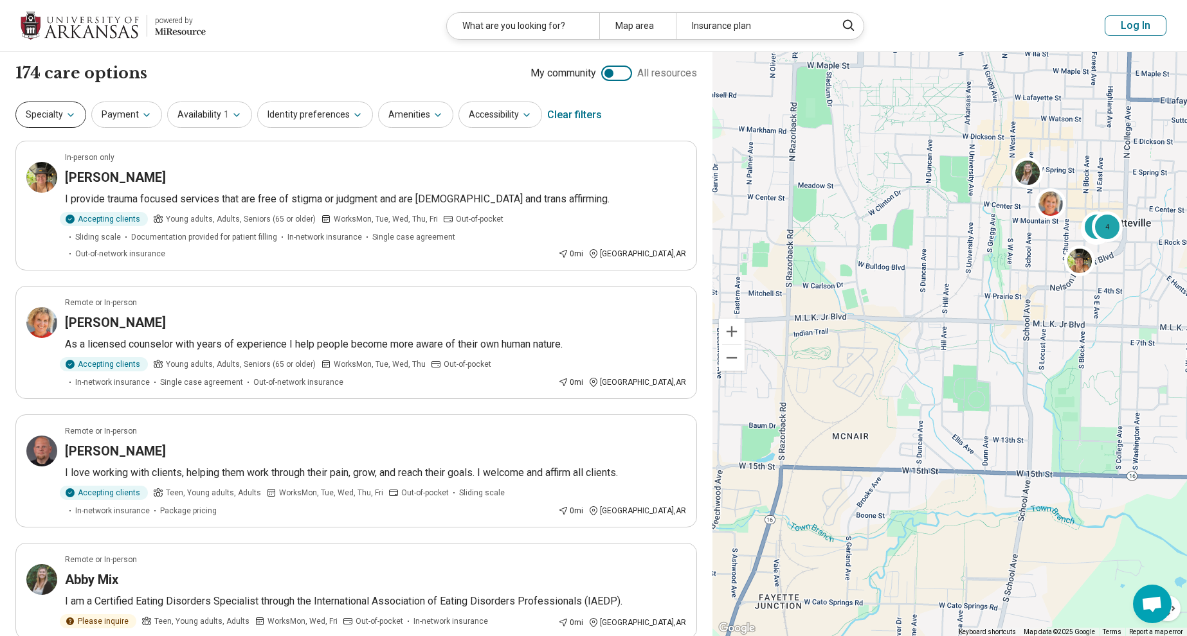
click at [63, 117] on button "Specialty" at bounding box center [50, 115] width 71 height 26
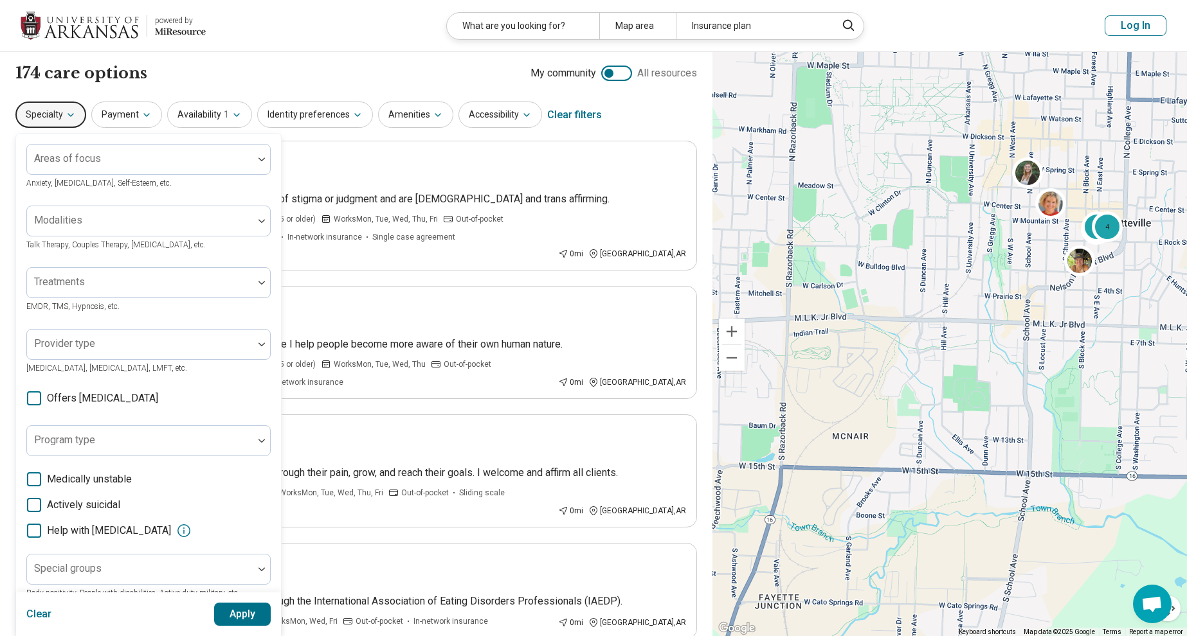
click at [109, 402] on span "Offers medication management" at bounding box center [102, 398] width 111 height 15
click at [170, 424] on div "Areas of focus Anxiety, Depression, Self-Esteem, etc. Modalities Talk Therapy, …" at bounding box center [148, 395] width 244 height 503
click at [170, 431] on div at bounding box center [140, 441] width 226 height 28
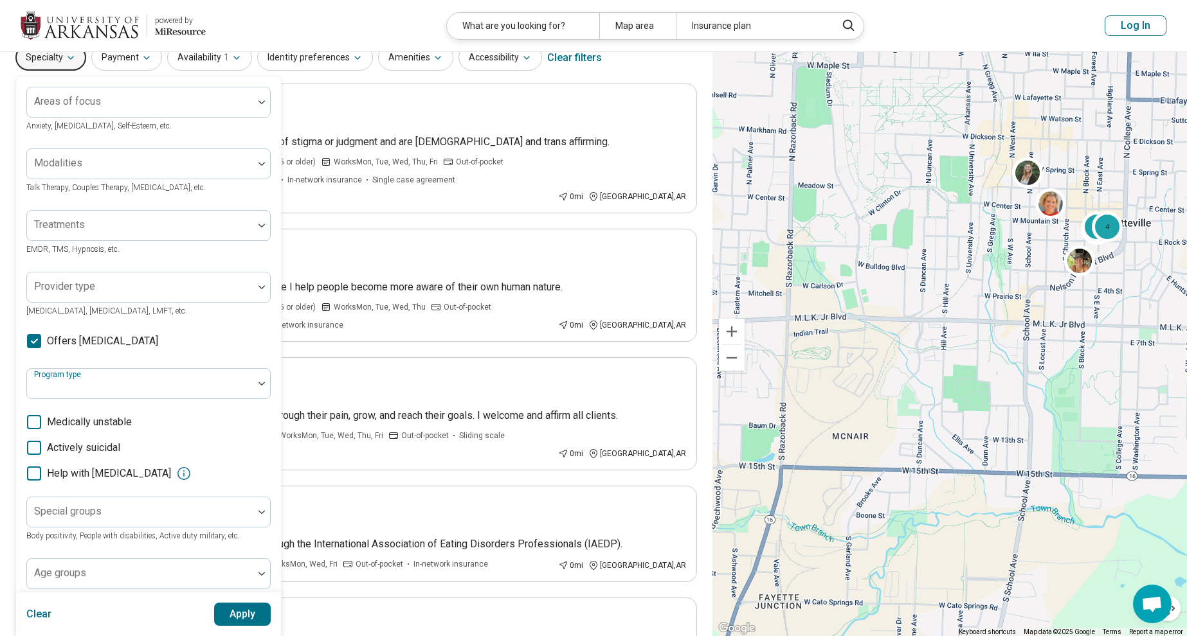
scroll to position [55, 0]
click at [206, 103] on div at bounding box center [140, 109] width 216 height 18
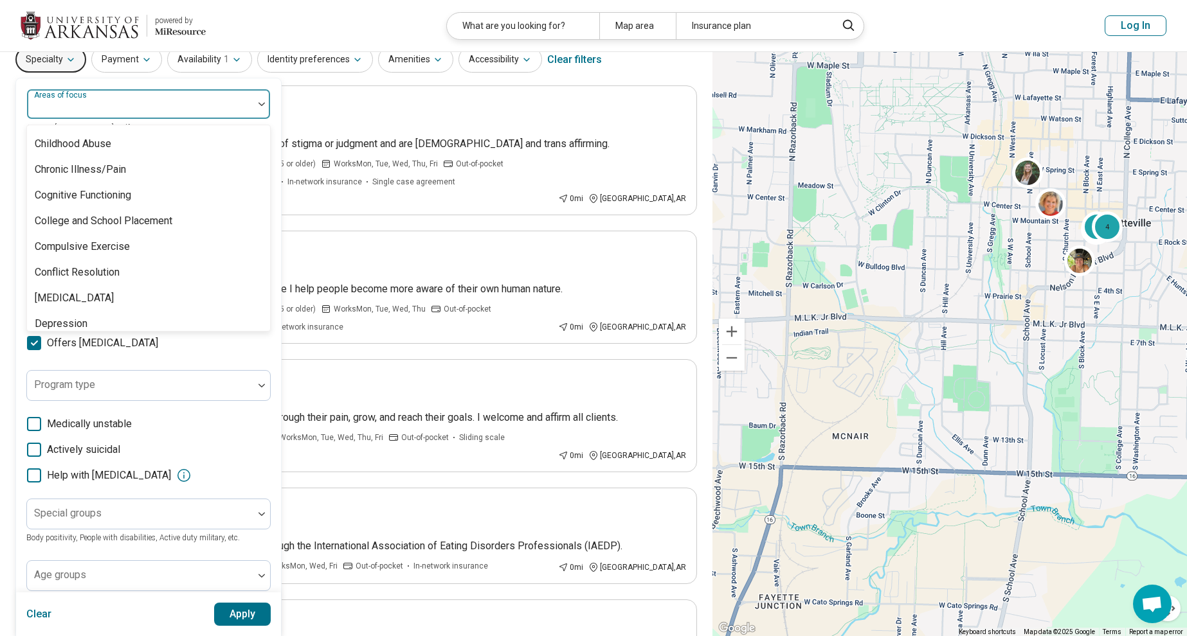
scroll to position [611, 0]
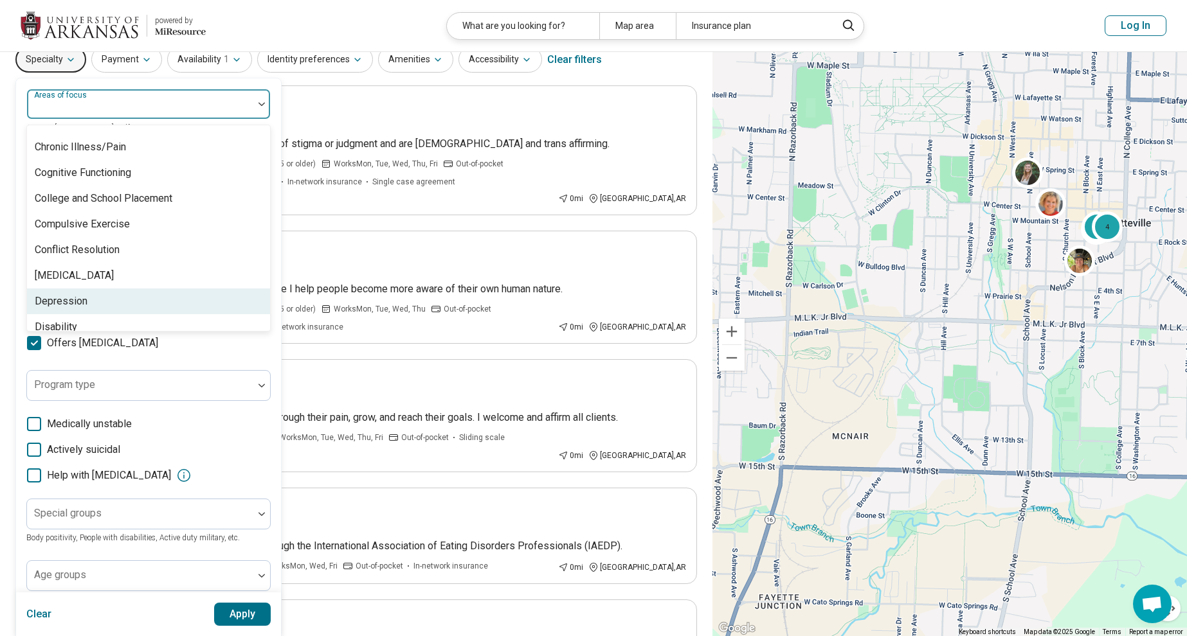
click at [91, 301] on div "Depression" at bounding box center [148, 302] width 243 height 26
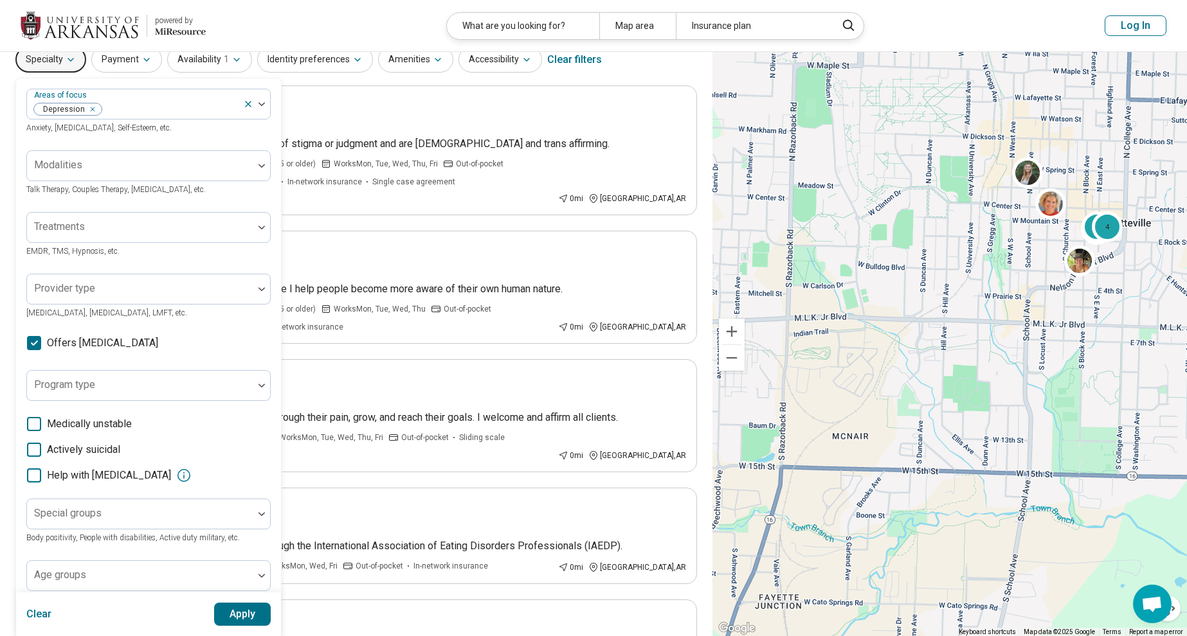
click at [217, 360] on div "Areas of focus Depression Anxiety, Depression, Self-Esteem, etc. Modalities Tal…" at bounding box center [148, 340] width 244 height 503
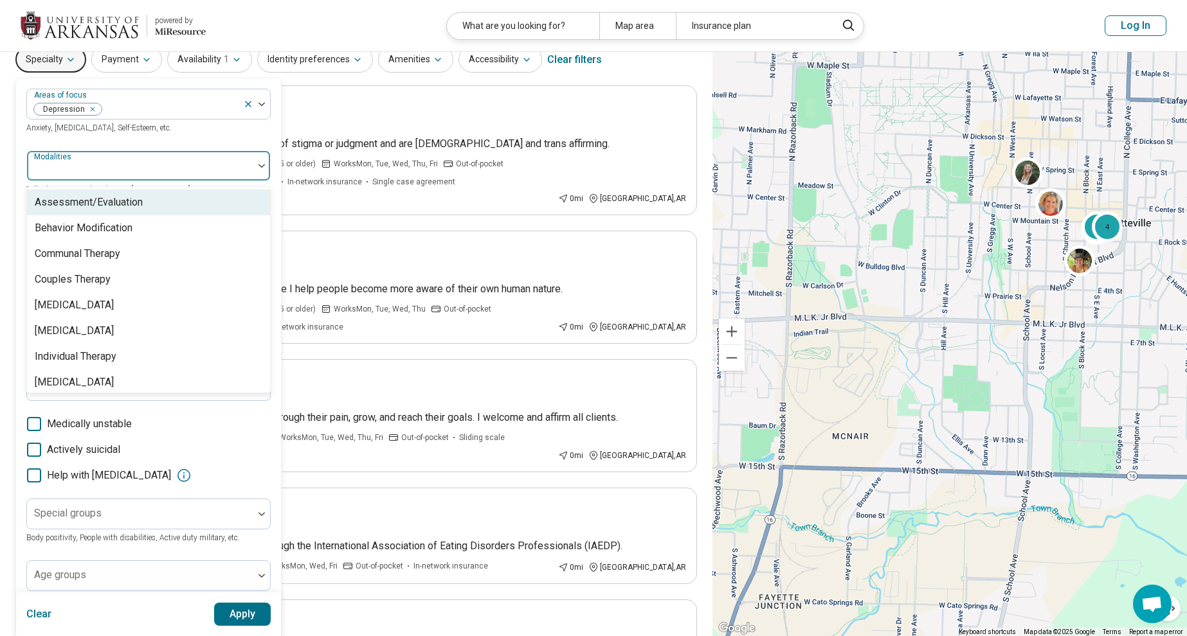
click at [233, 172] on div at bounding box center [140, 171] width 216 height 18
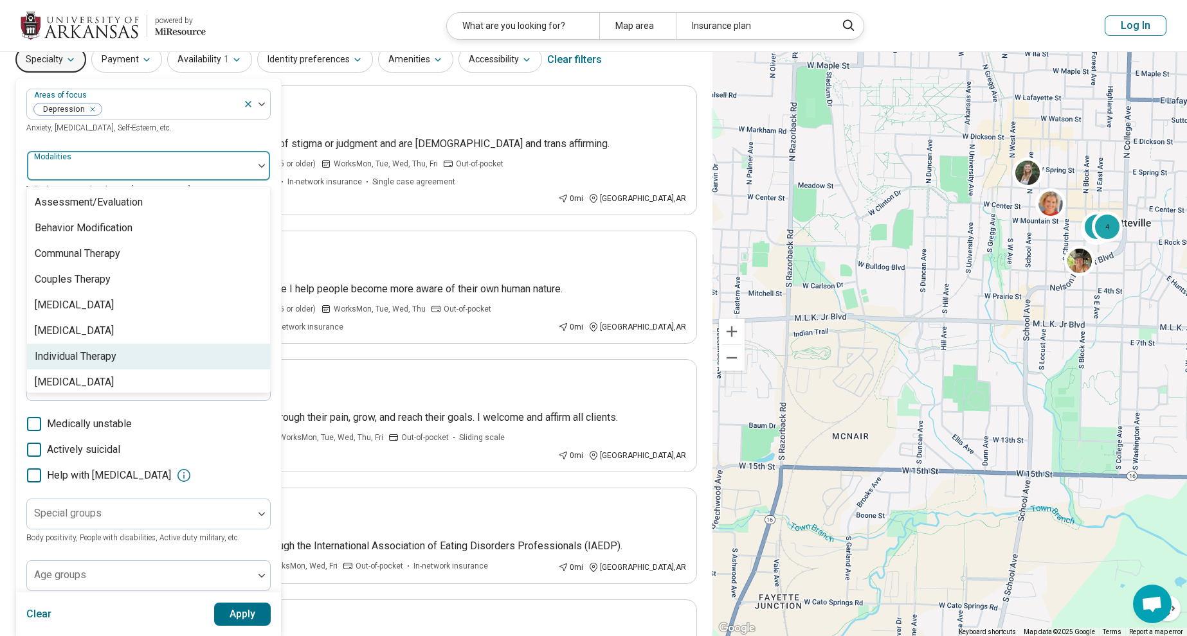
click at [138, 363] on div "Individual Therapy" at bounding box center [148, 357] width 243 height 26
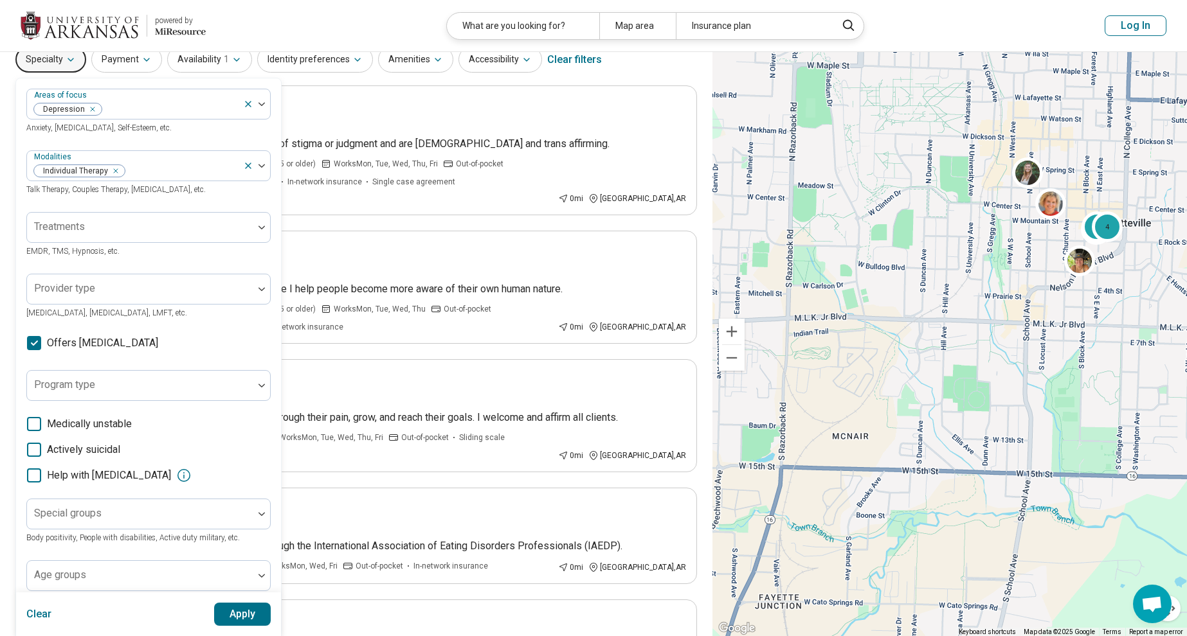
click at [266, 427] on label "Medically unstable" at bounding box center [148, 424] width 244 height 15
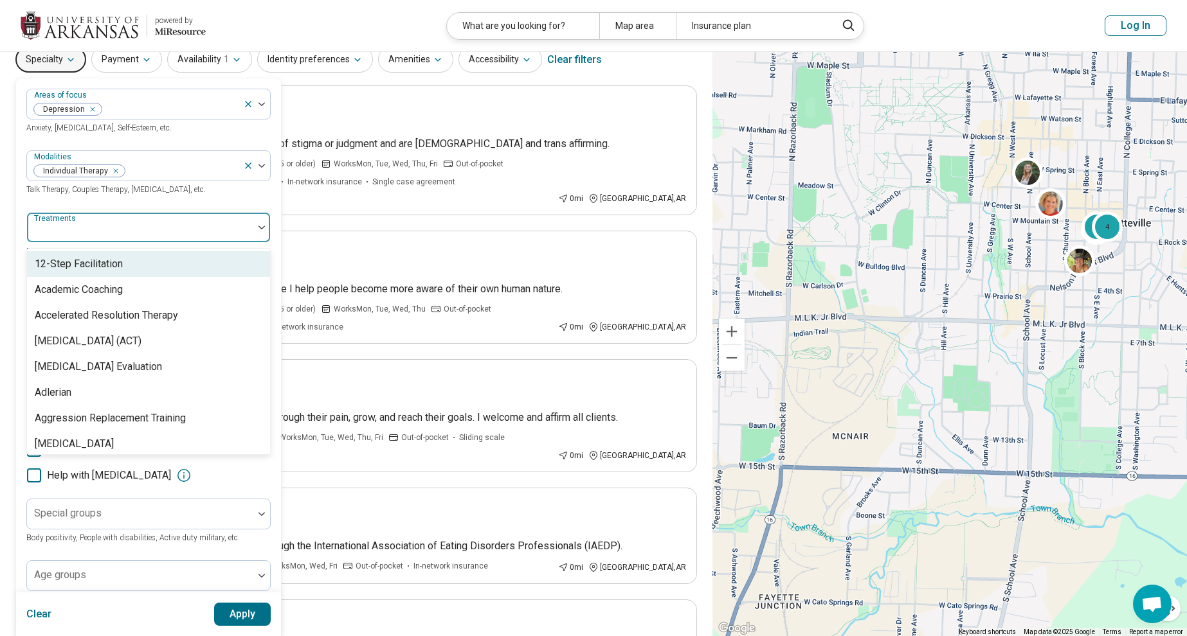
click at [238, 226] on div at bounding box center [140, 233] width 216 height 18
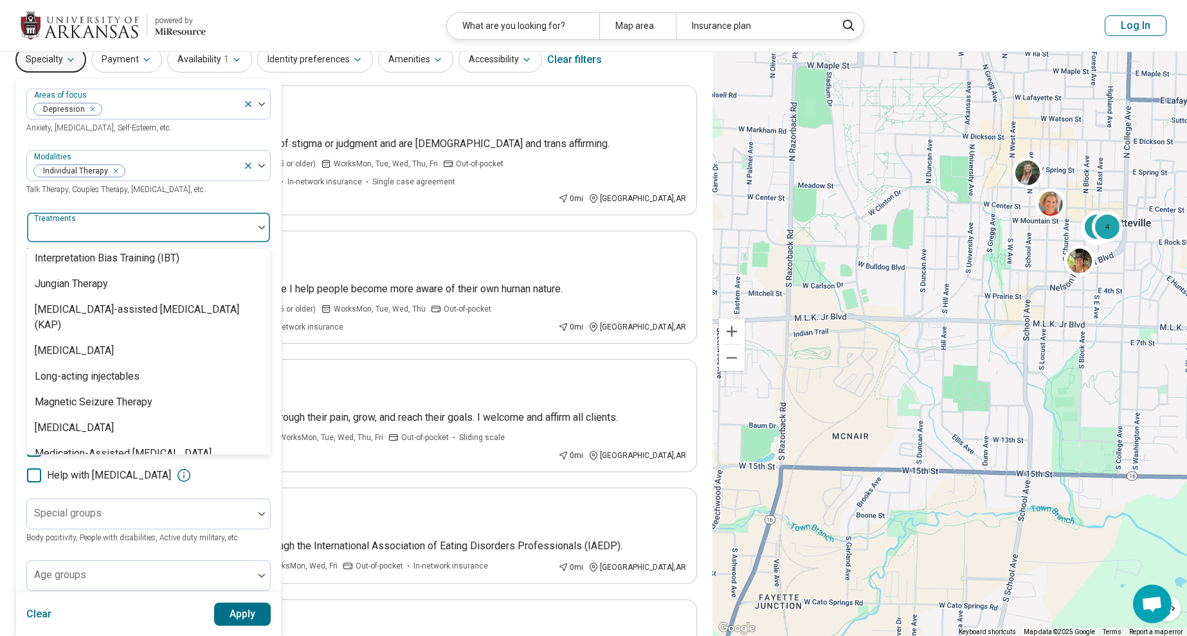
scroll to position [1602, 0]
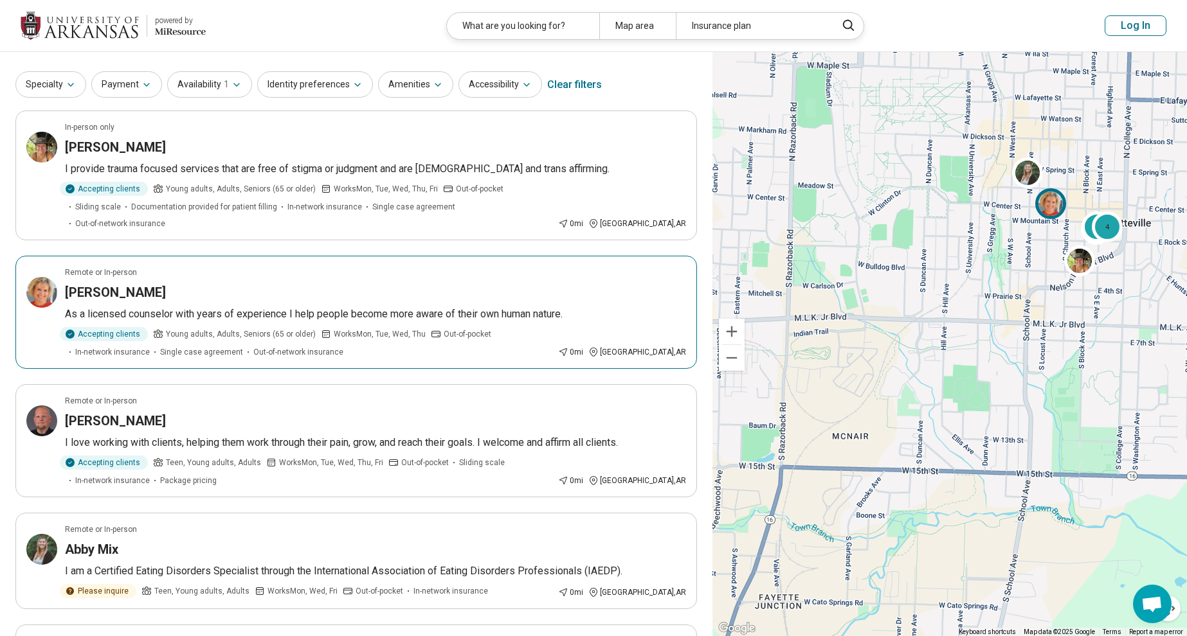
scroll to position [0, 0]
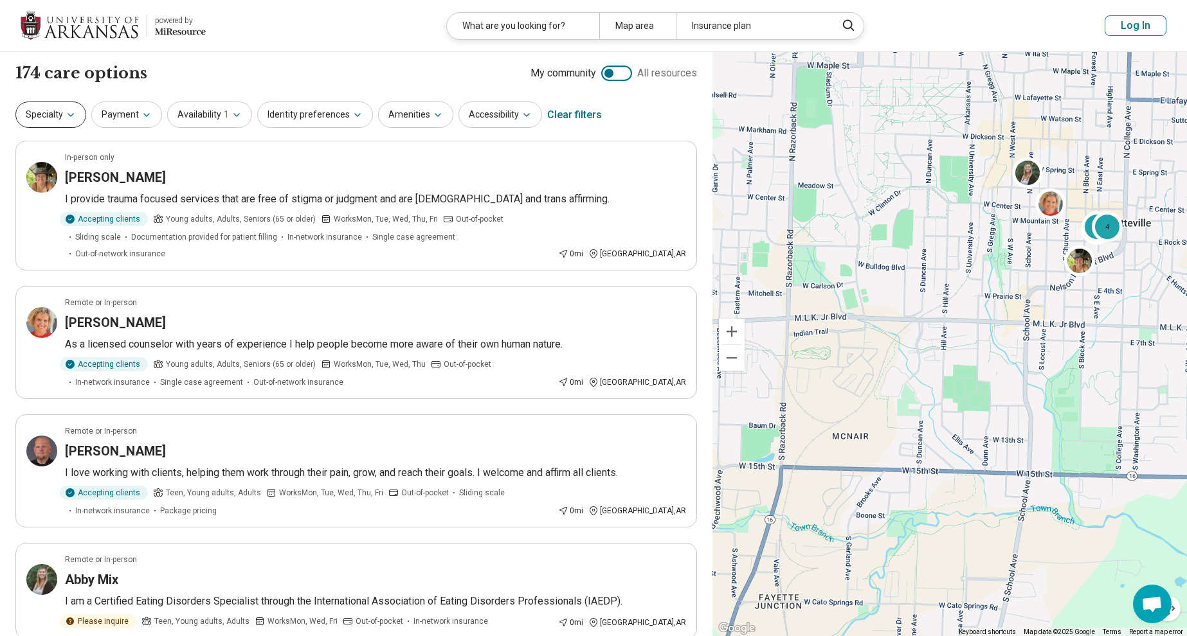
click at [70, 110] on icon "button" at bounding box center [71, 115] width 10 height 10
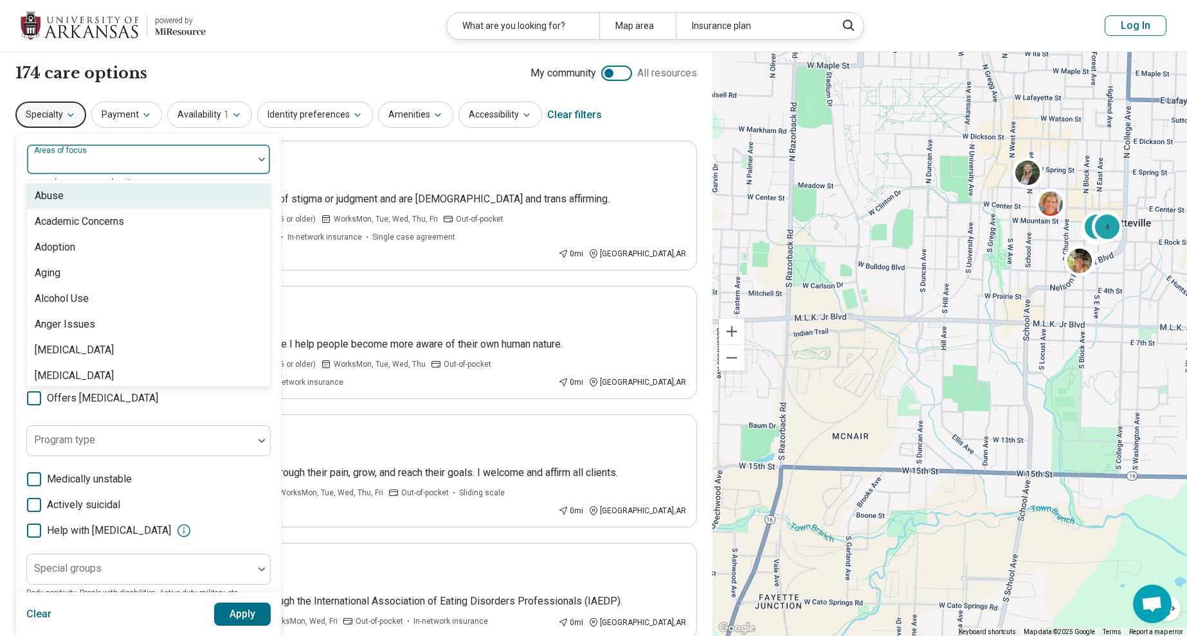
click at [93, 156] on div "Areas of focus" at bounding box center [148, 159] width 244 height 31
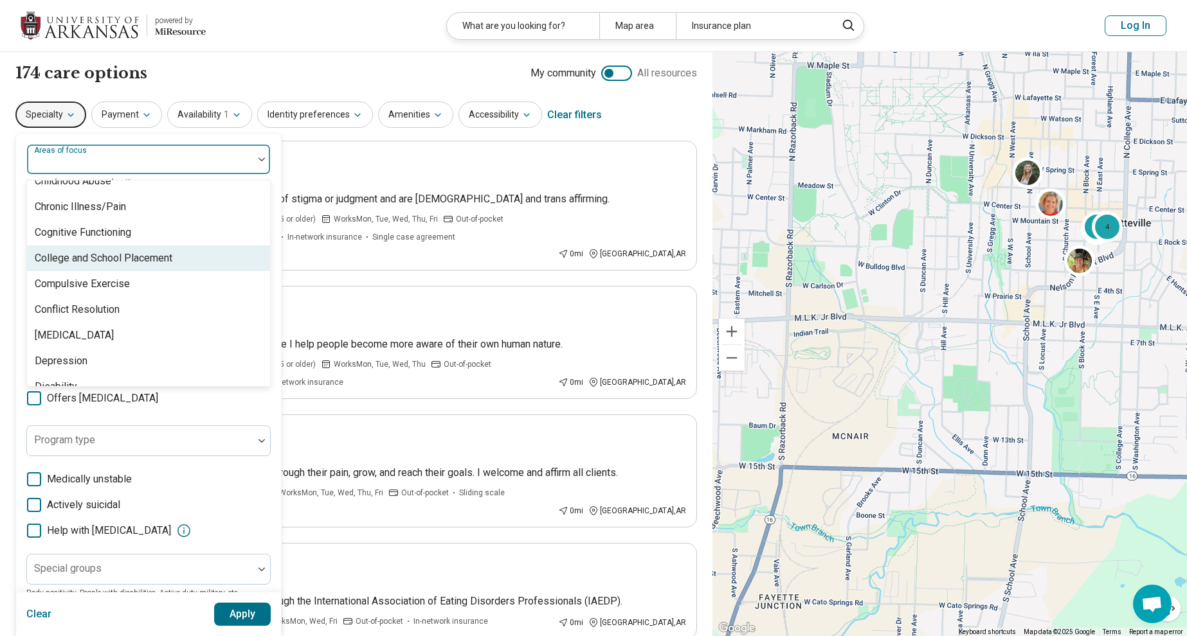
scroll to position [629, 0]
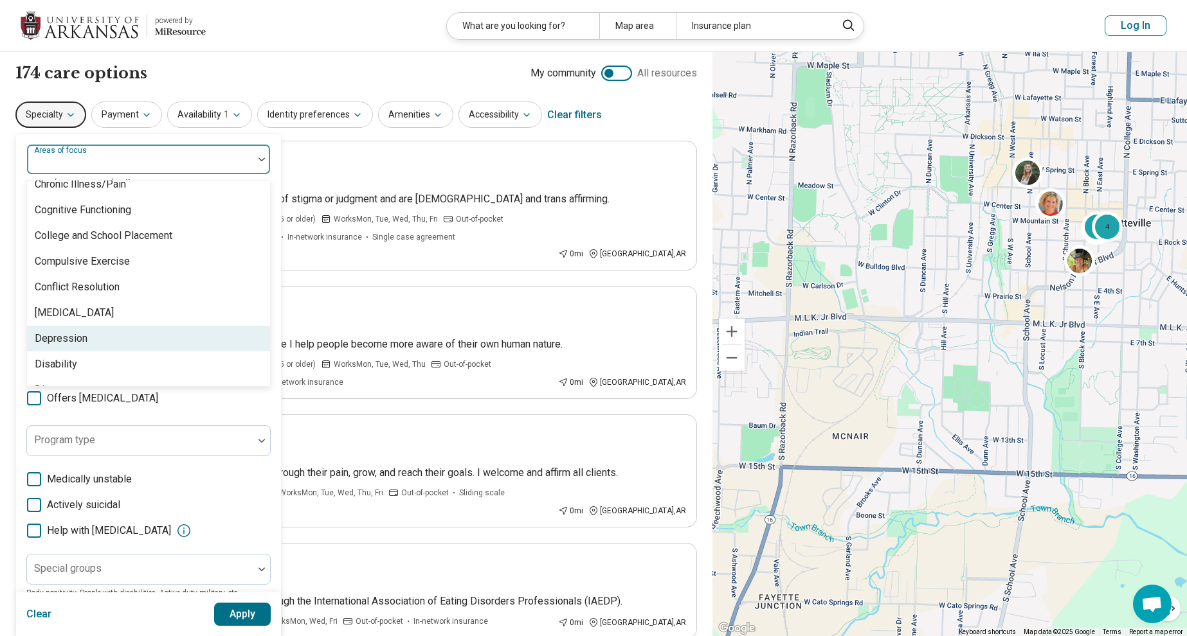
click at [112, 337] on div "Depression" at bounding box center [148, 339] width 243 height 26
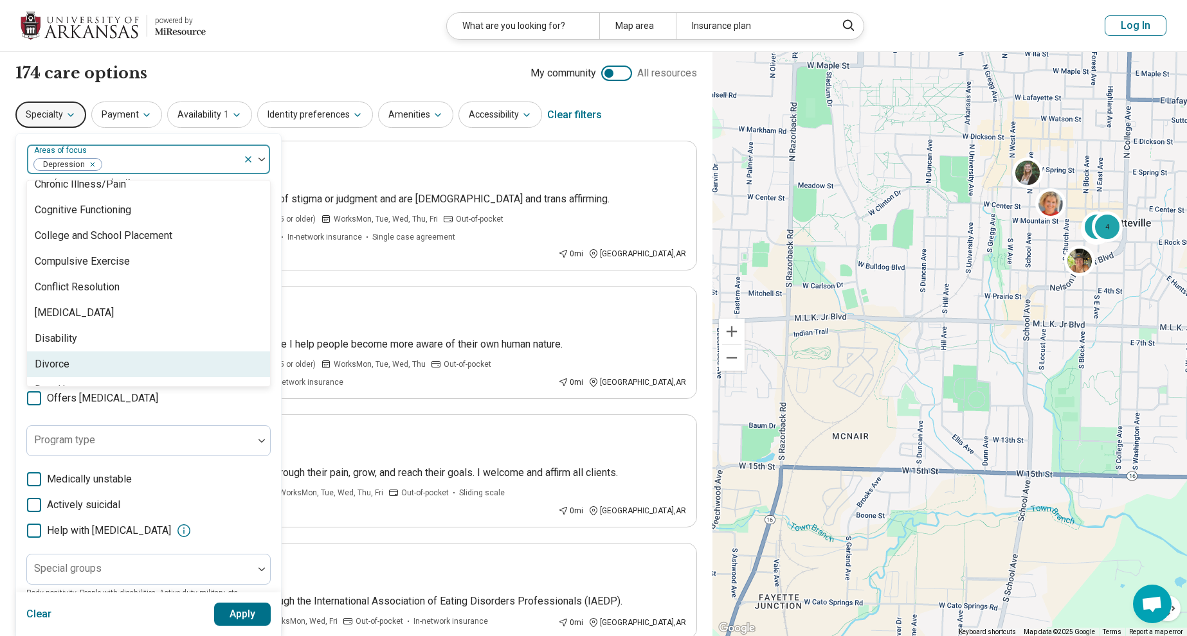
click at [131, 402] on span "Offers medication management" at bounding box center [102, 398] width 111 height 15
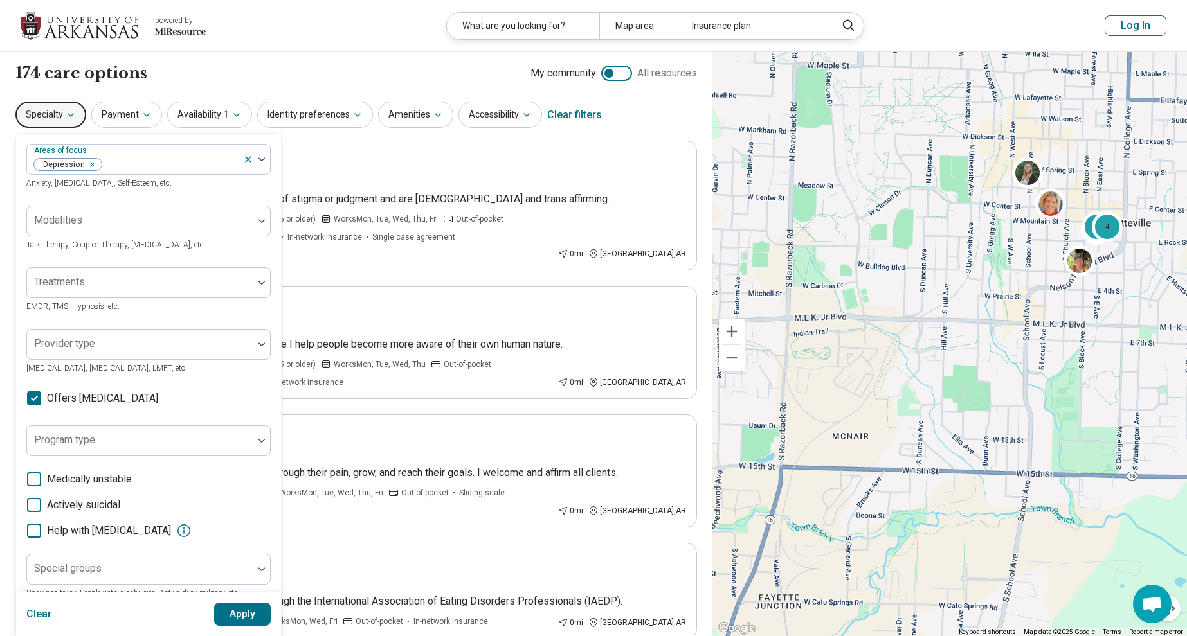
scroll to position [6, 0]
click at [242, 609] on button "Apply" at bounding box center [242, 614] width 57 height 23
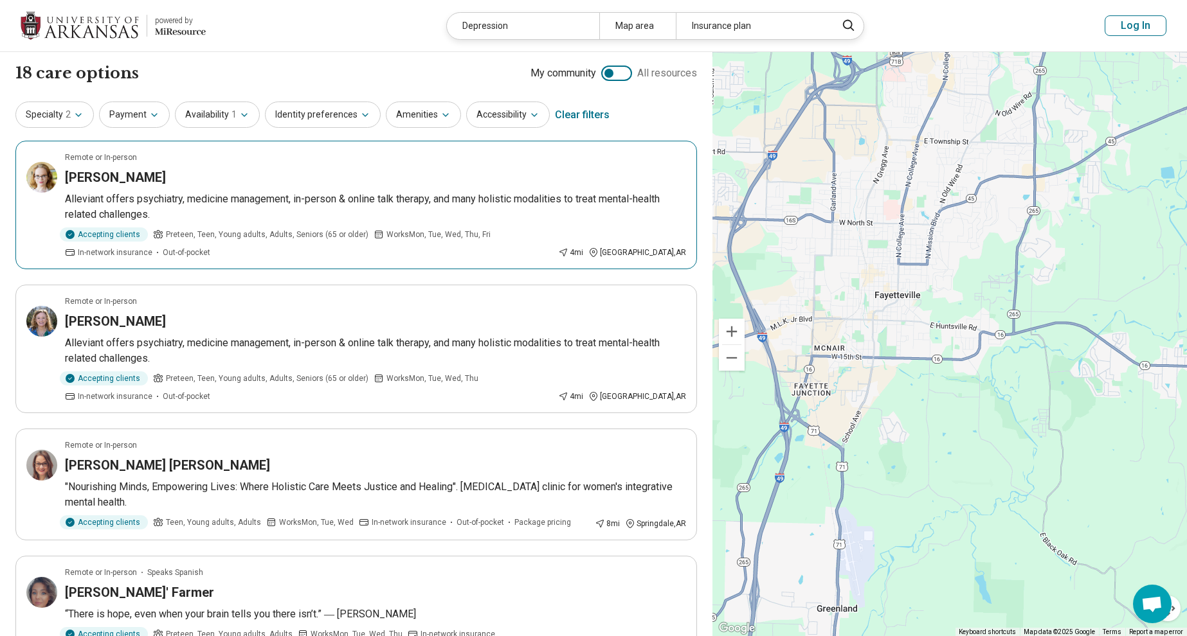
click at [327, 231] on span "Preteen, Teen, Young adults, Adults, Seniors (65 or older)" at bounding box center [267, 235] width 202 height 12
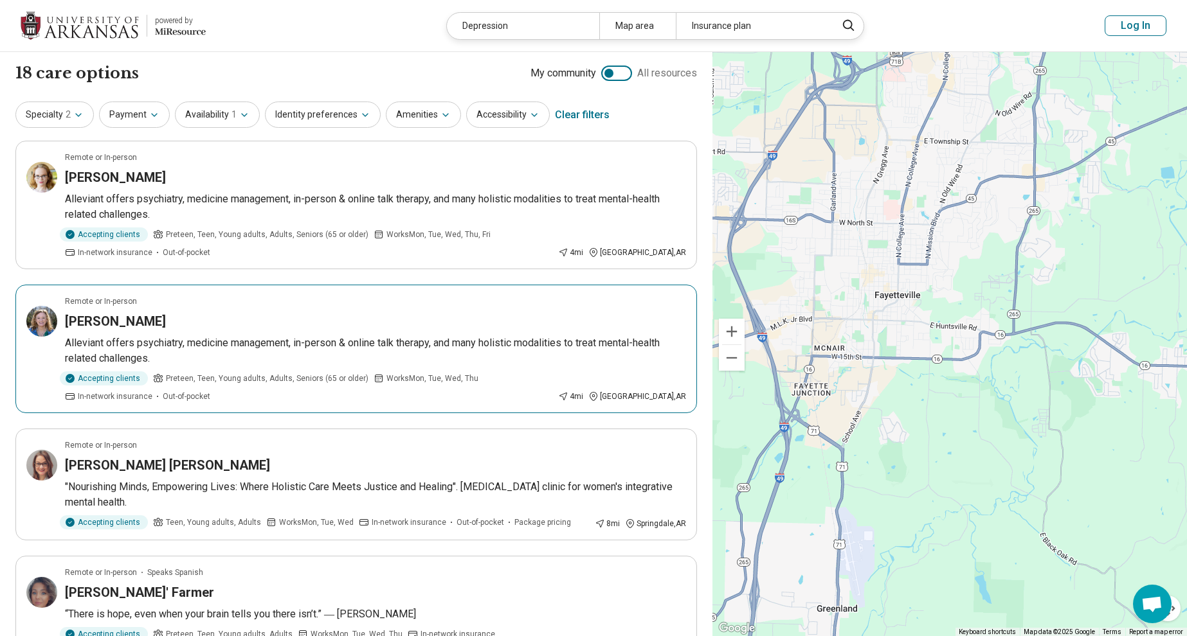
click at [321, 360] on p "Alleviant offers psychiatry, medicine management, in-person & online talk thera…" at bounding box center [375, 351] width 621 height 31
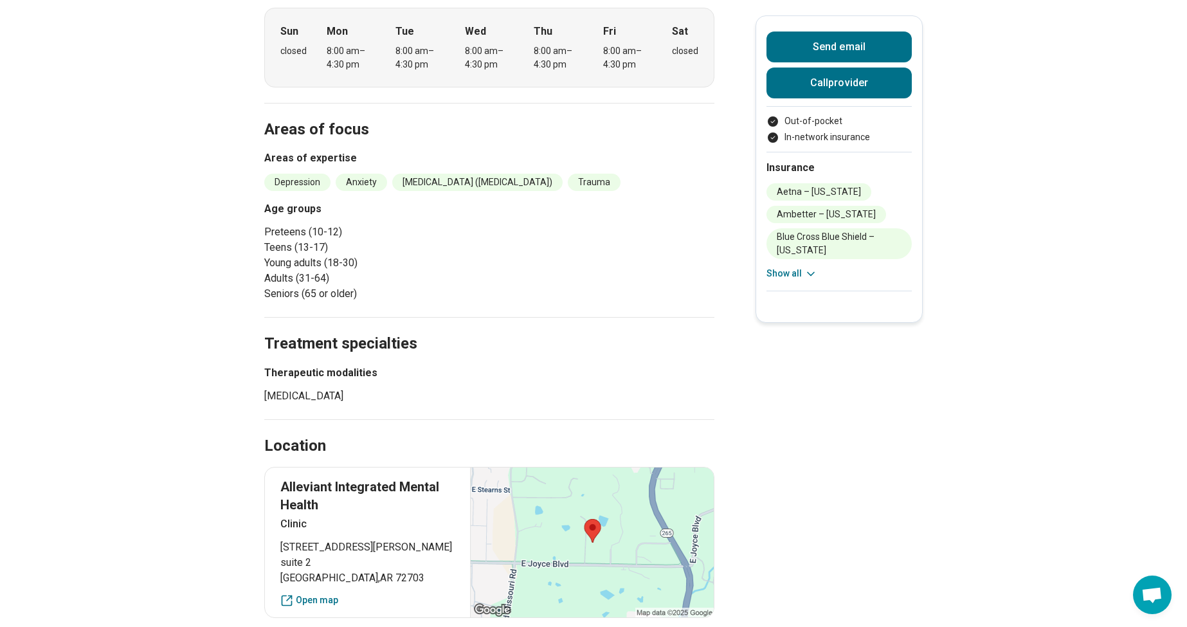
scroll to position [397, 0]
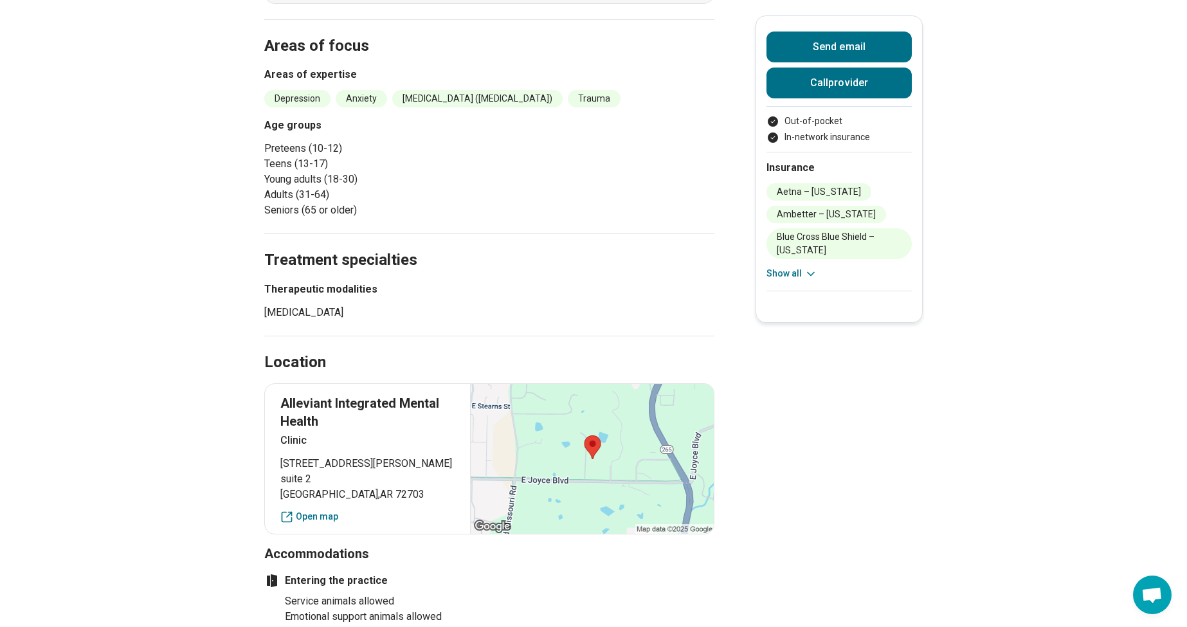
click at [577, 423] on div at bounding box center [592, 459] width 244 height 150
click at [592, 444] on div at bounding box center [592, 459] width 244 height 150
click at [327, 519] on link "Open map" at bounding box center [367, 516] width 174 height 13
